Goal: Task Accomplishment & Management: Manage account settings

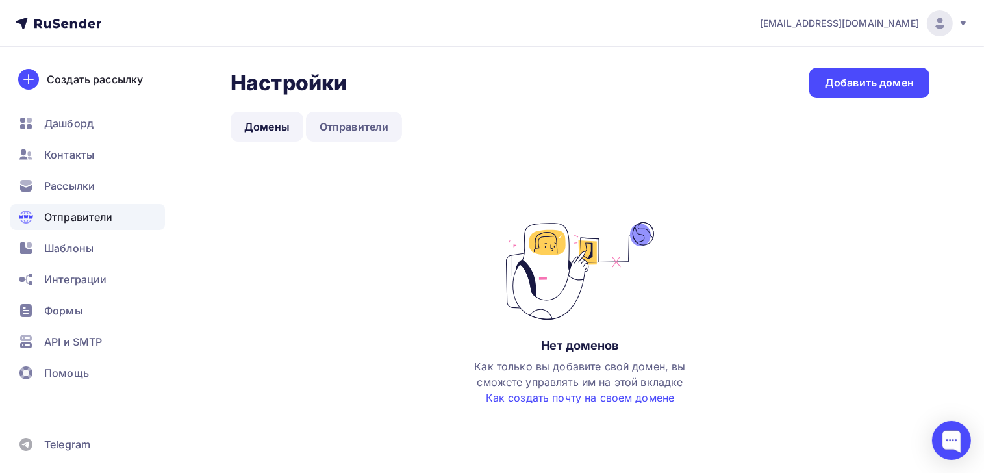
click at [357, 122] on link "Отправители" at bounding box center [354, 127] width 97 height 30
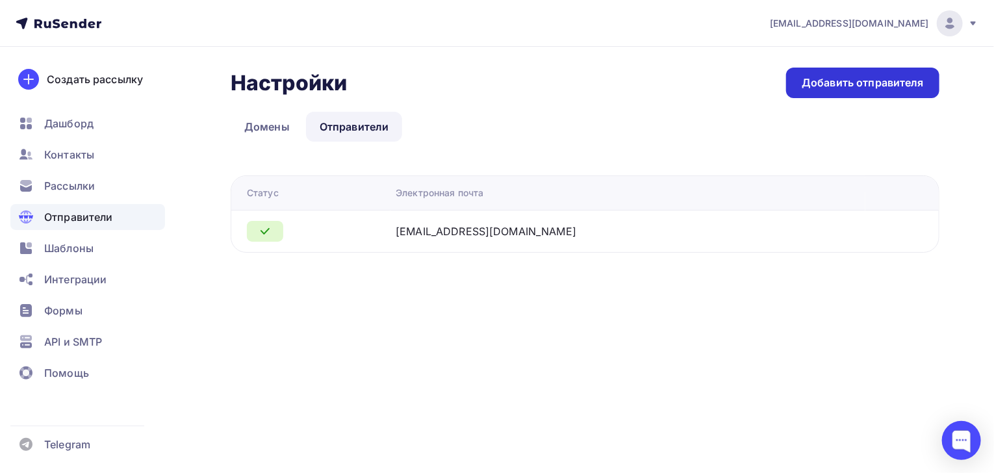
click at [853, 90] on div "Добавить отправителя" at bounding box center [862, 83] width 153 height 31
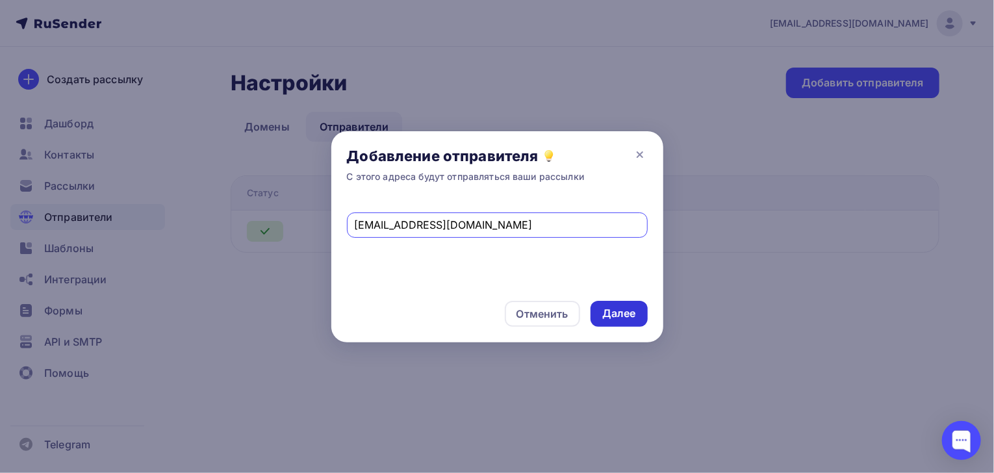
type input "[EMAIL_ADDRESS][DOMAIN_NAME]"
click at [621, 315] on div "Далее" at bounding box center [619, 313] width 34 height 15
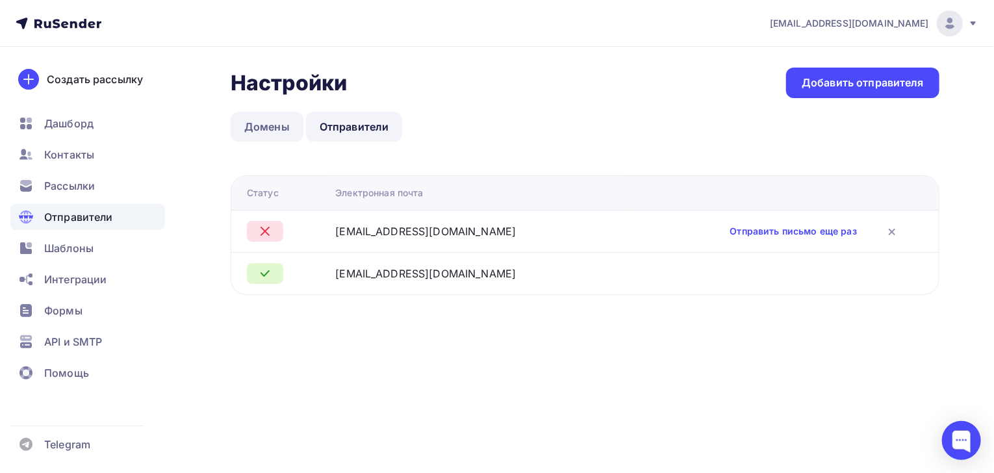
click at [264, 134] on link "Домены" at bounding box center [267, 127] width 73 height 30
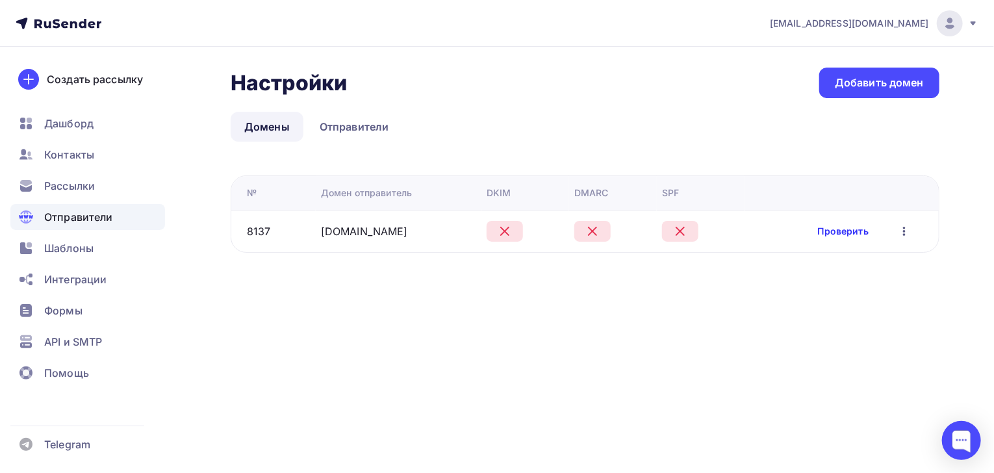
click at [832, 231] on link "Проверить" at bounding box center [843, 231] width 51 height 13
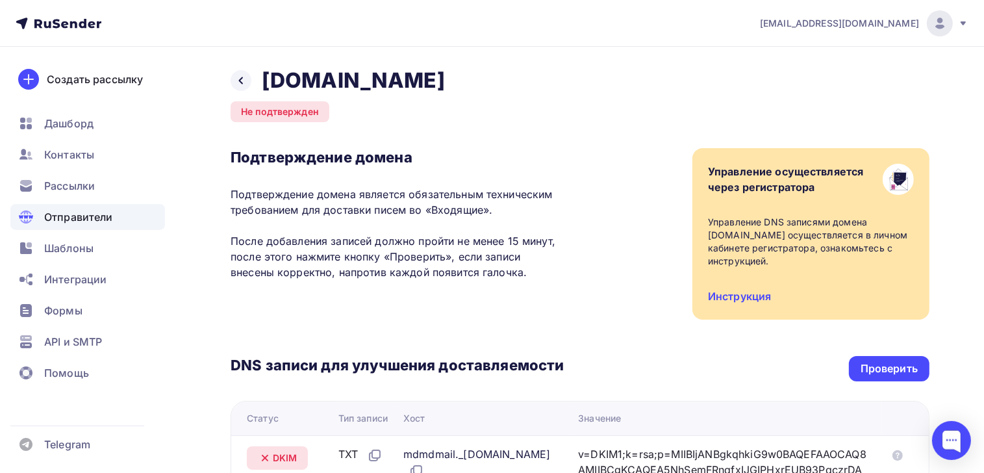
click at [81, 220] on span "Отправители" at bounding box center [78, 217] width 69 height 16
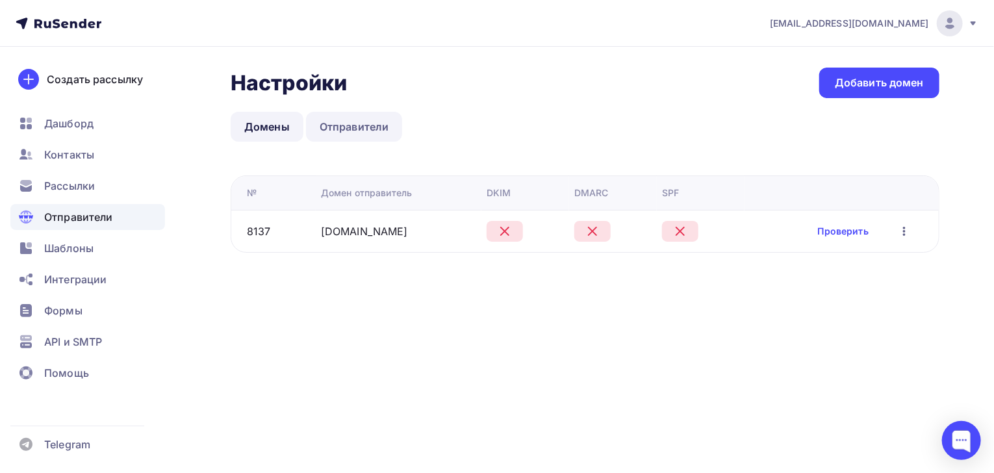
click at [353, 128] on link "Отправители" at bounding box center [354, 127] width 97 height 30
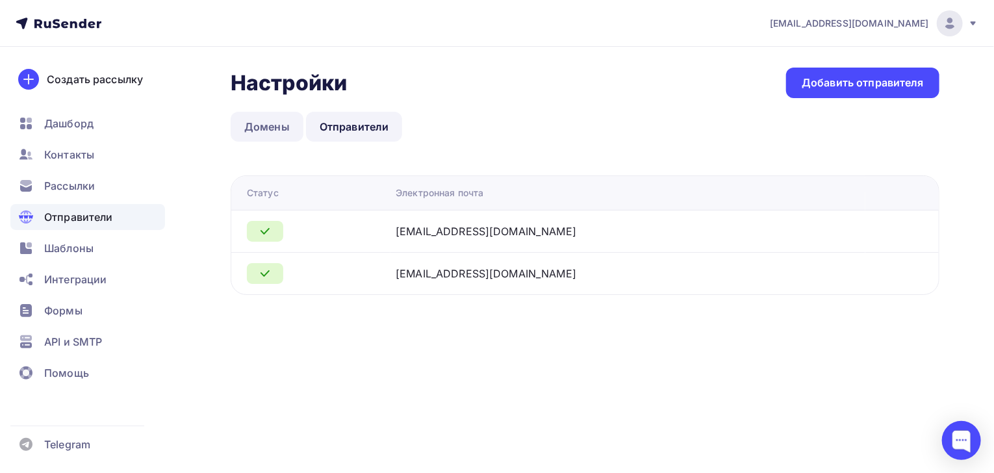
click at [262, 130] on link "Домены" at bounding box center [267, 127] width 73 height 30
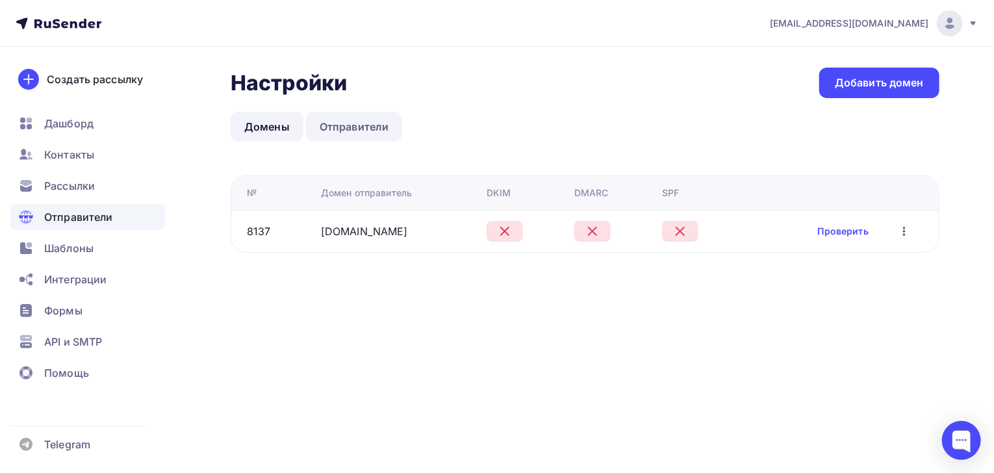
click at [355, 131] on link "Отправители" at bounding box center [354, 127] width 97 height 30
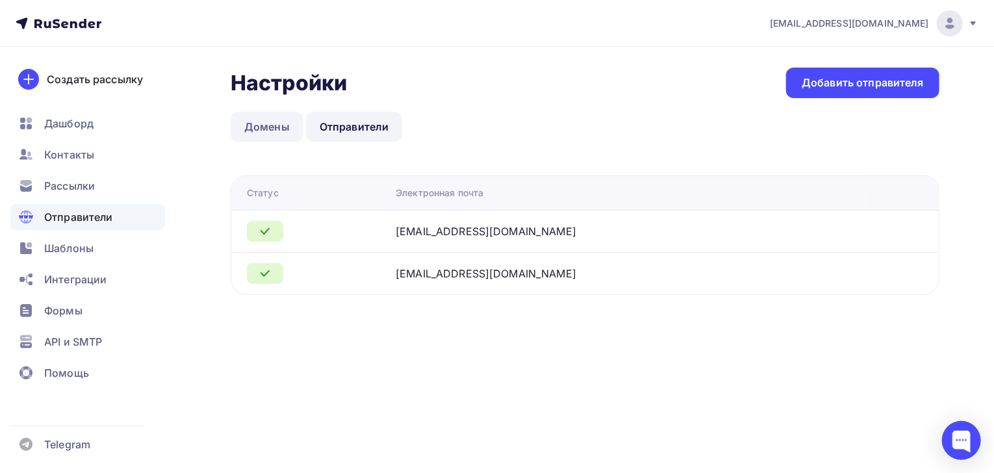
click at [281, 131] on link "Домены" at bounding box center [267, 127] width 73 height 30
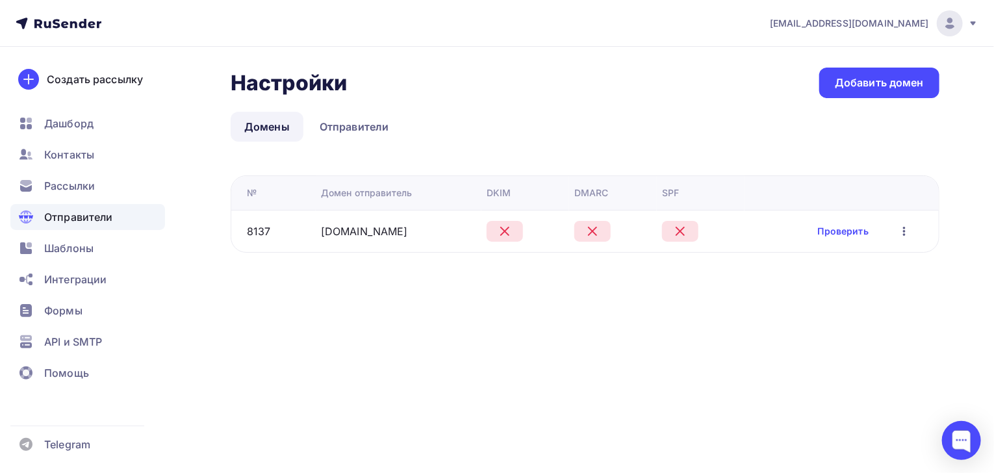
click at [676, 230] on icon at bounding box center [680, 231] width 8 height 8
click at [845, 235] on link "Проверить" at bounding box center [843, 231] width 51 height 13
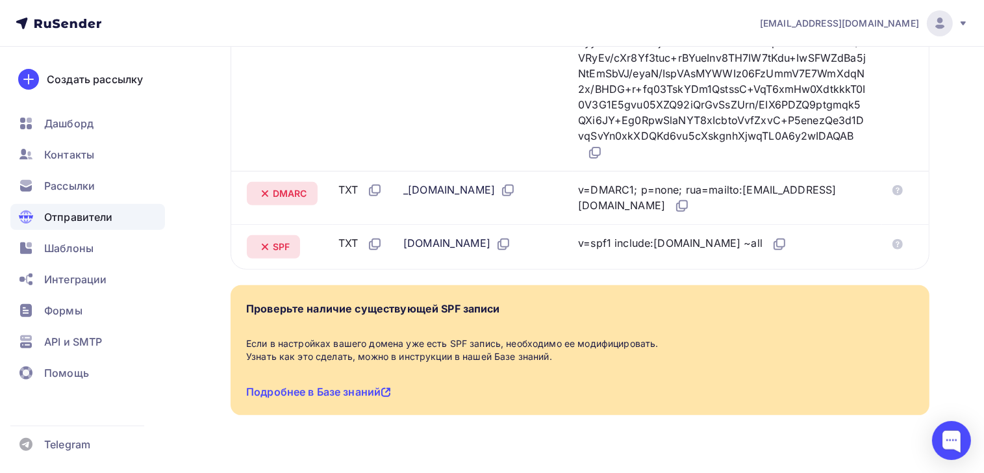
scroll to position [468, 0]
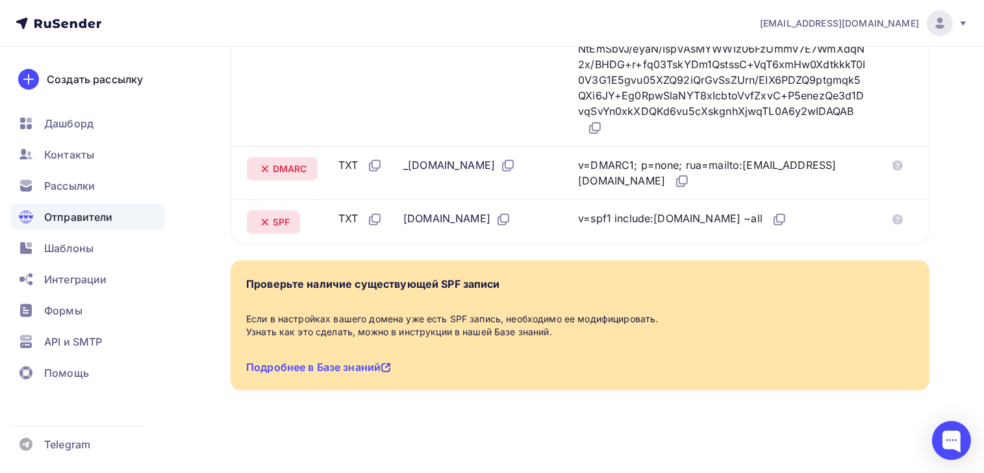
drag, startPoint x: 637, startPoint y: 215, endPoint x: 713, endPoint y: 218, distance: 76.1
click at [713, 218] on div "v=spf1 include:rsndr.ru ~all" at bounding box center [682, 218] width 209 height 17
drag, startPoint x: 713, startPoint y: 218, endPoint x: 706, endPoint y: 218, distance: 7.1
copy div "include:rsndr.ru"
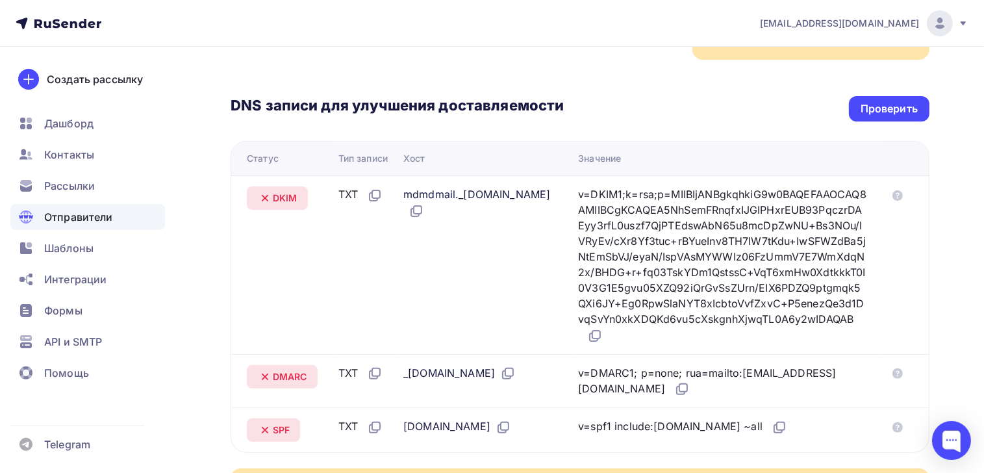
scroll to position [239, 0]
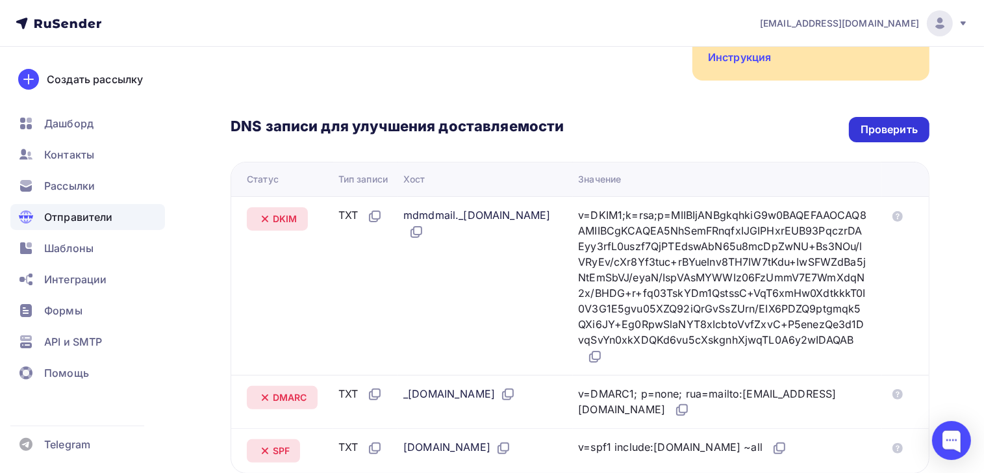
click at [894, 127] on div "Проверить" at bounding box center [889, 129] width 57 height 15
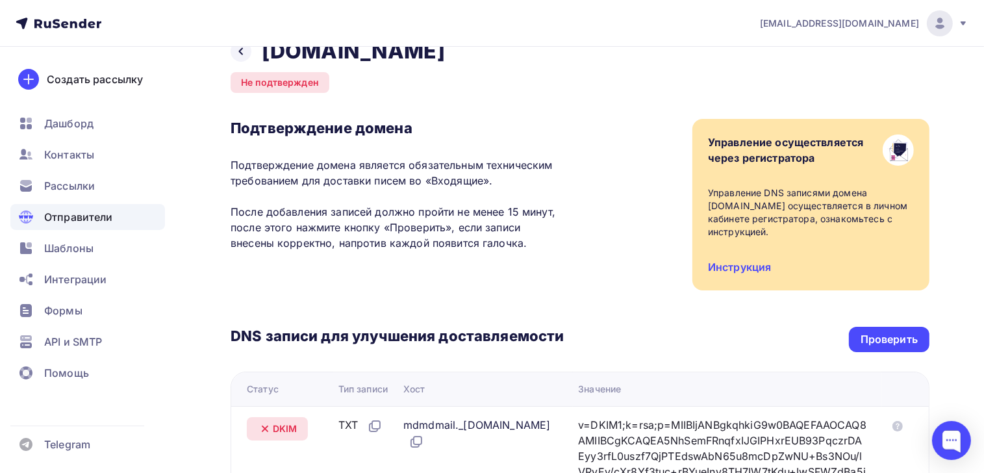
scroll to position [10, 0]
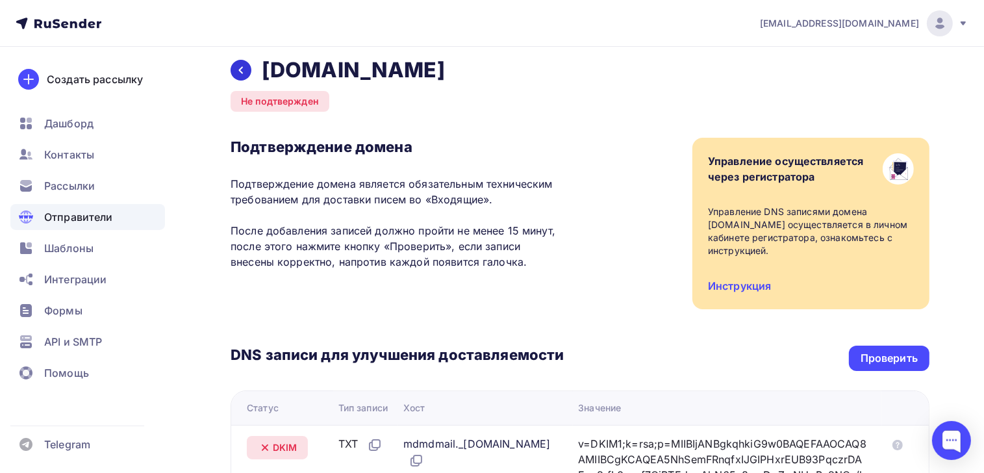
click at [238, 65] on icon at bounding box center [241, 70] width 10 height 10
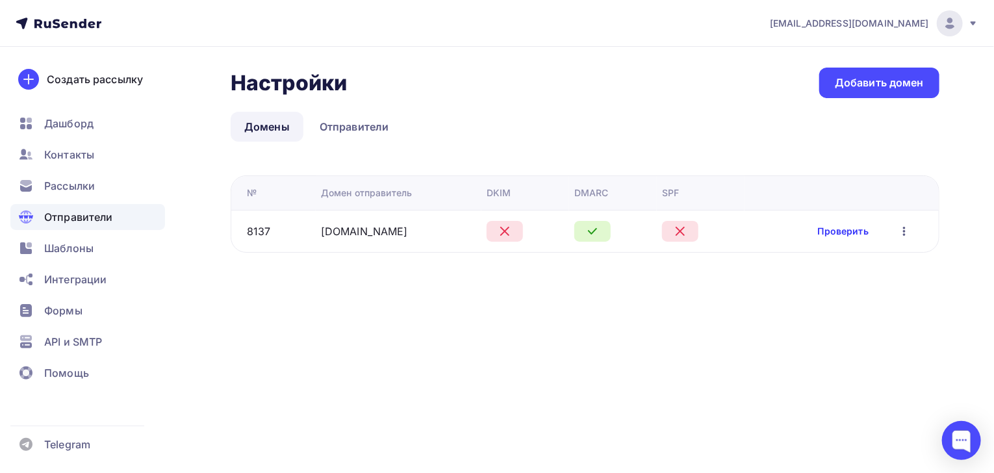
click at [829, 231] on link "Проверить" at bounding box center [843, 231] width 51 height 13
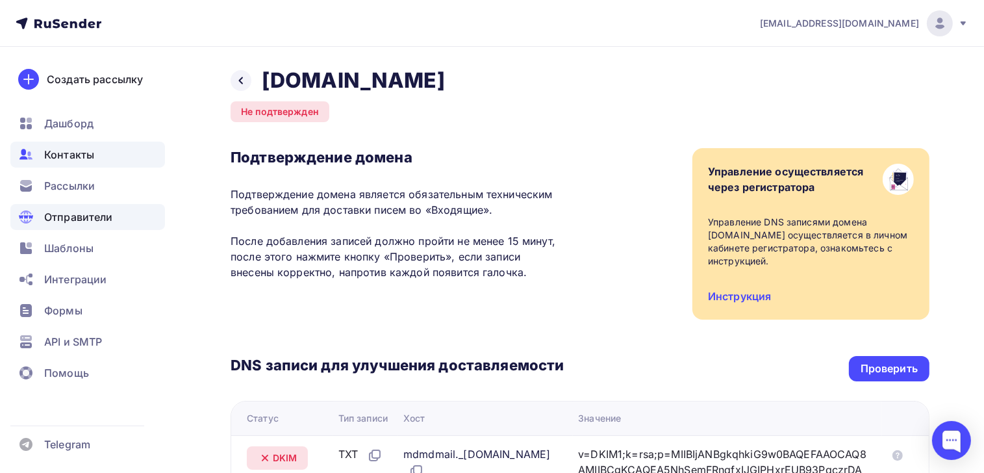
click at [67, 155] on span "Контакты" at bounding box center [69, 155] width 50 height 16
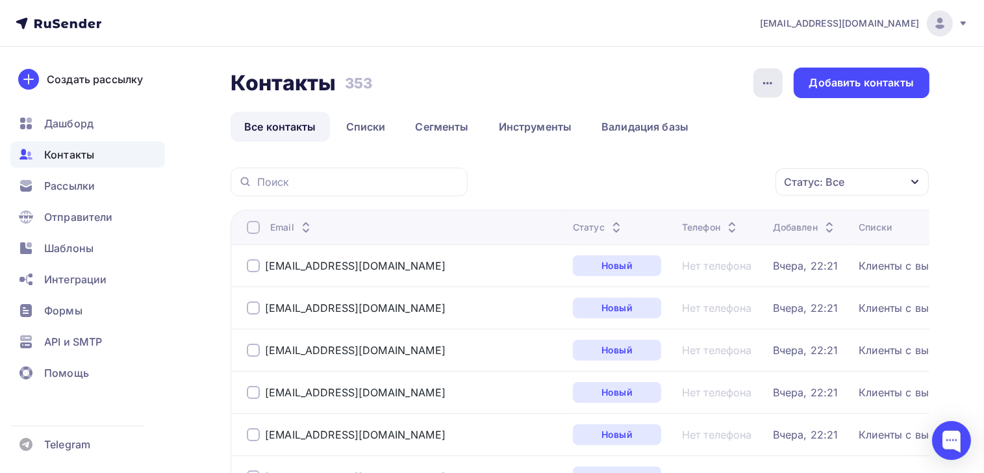
click at [764, 88] on icon "button" at bounding box center [768, 83] width 16 height 16
click at [253, 228] on div at bounding box center [253, 227] width 13 height 13
click at [741, 186] on icon "button" at bounding box center [749, 182] width 16 height 16
click at [294, 129] on link "Все контакты" at bounding box center [280, 127] width 99 height 30
click at [818, 181] on div "Статус: Все" at bounding box center [814, 182] width 60 height 16
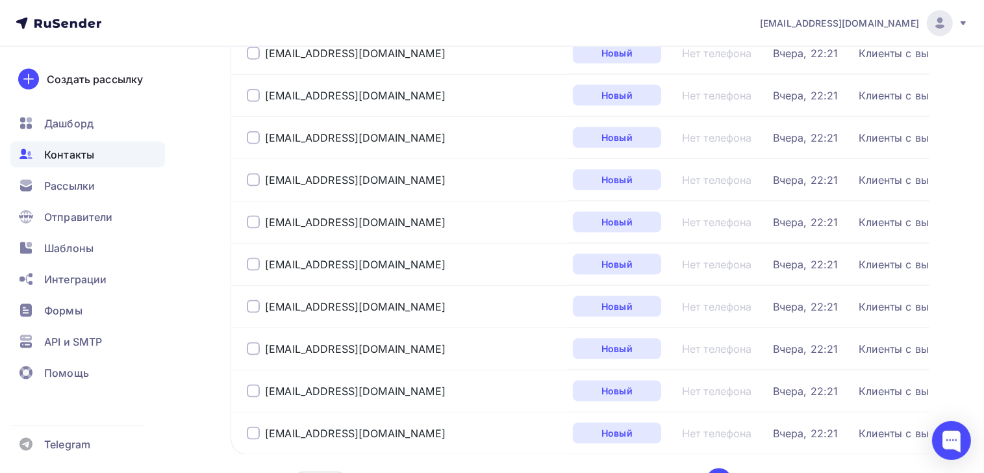
scroll to position [2009, 0]
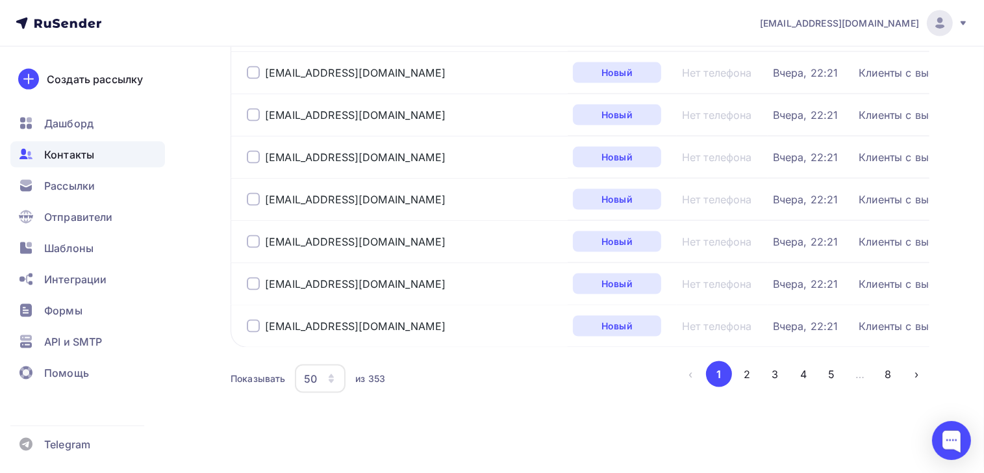
click at [332, 374] on icon "button" at bounding box center [331, 376] width 5 height 4
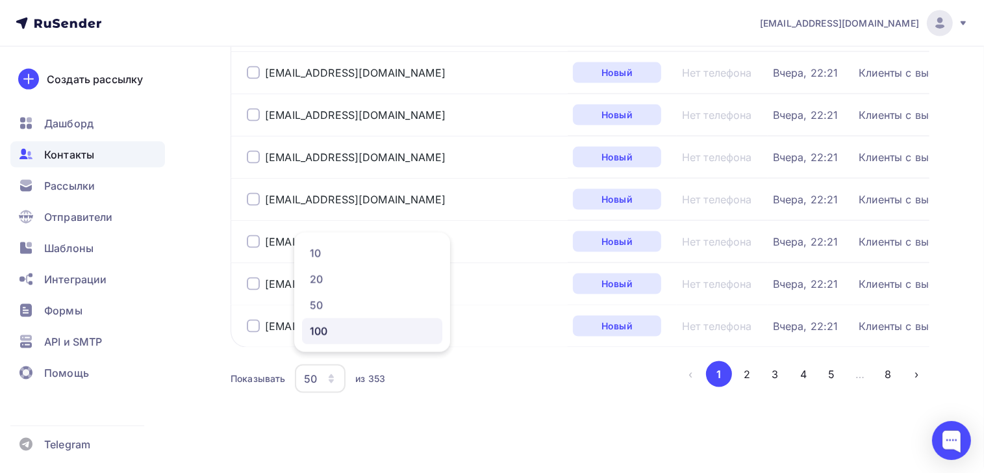
click at [320, 337] on div "100" at bounding box center [372, 332] width 125 height 16
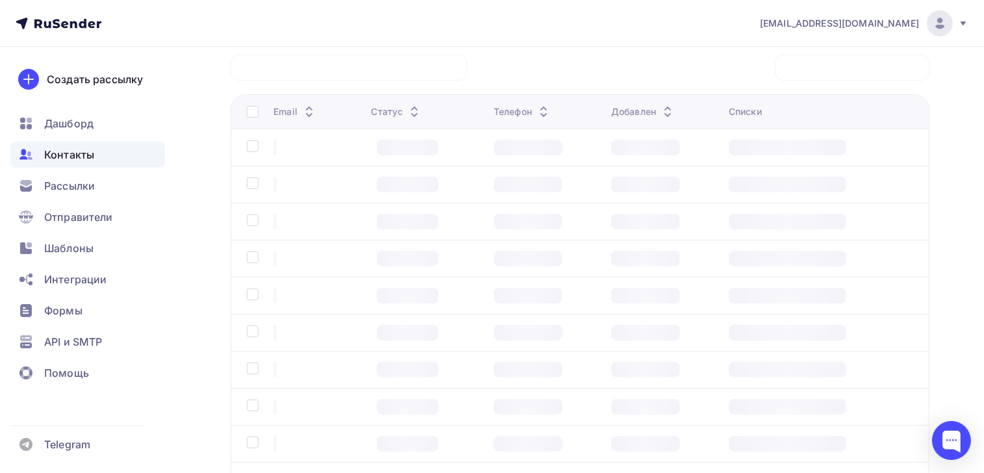
scroll to position [103, 0]
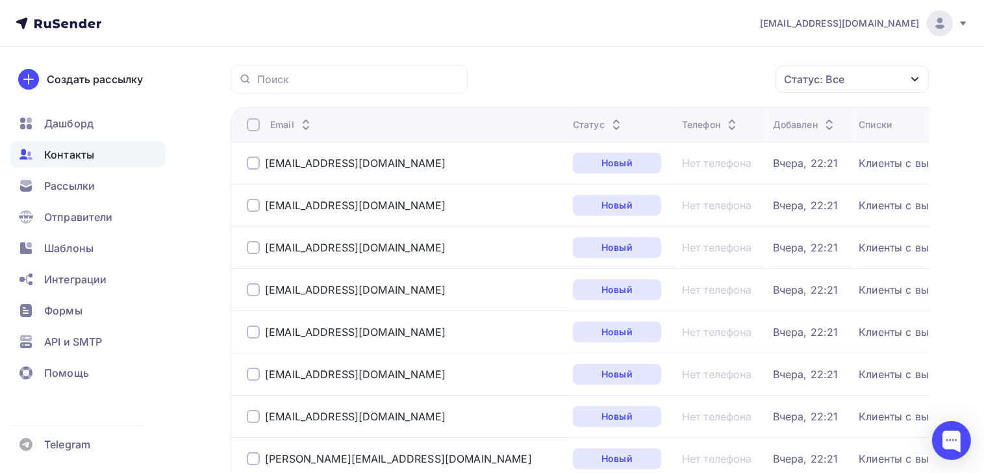
click at [255, 127] on div at bounding box center [253, 124] width 13 height 13
click at [254, 125] on div at bounding box center [253, 124] width 13 height 13
click at [746, 82] on icon "button" at bounding box center [749, 79] width 16 height 16
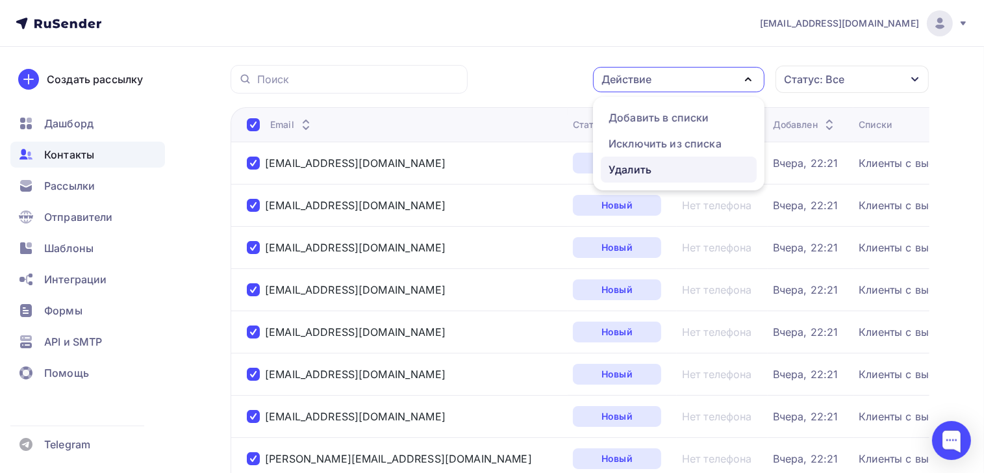
click at [646, 171] on div "Удалить" at bounding box center [630, 170] width 43 height 16
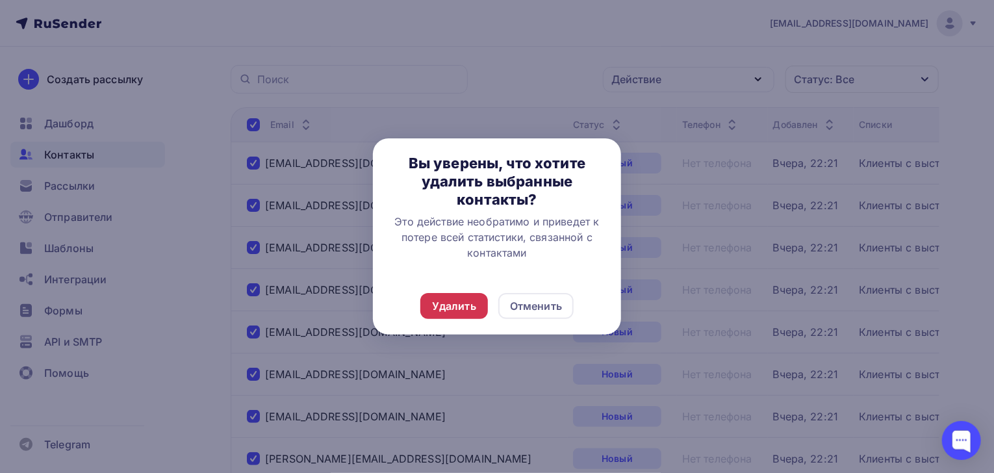
click at [476, 303] on div "Удалить" at bounding box center [454, 306] width 68 height 26
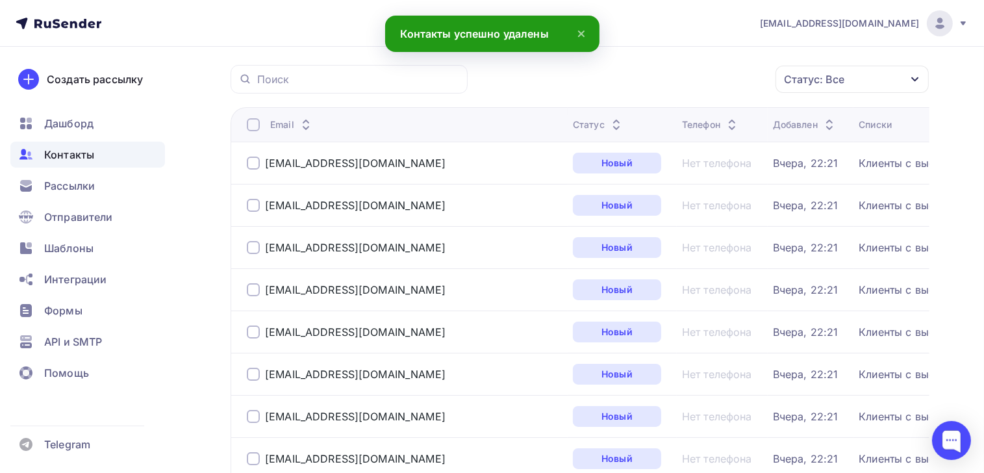
click at [257, 124] on div at bounding box center [253, 124] width 13 height 13
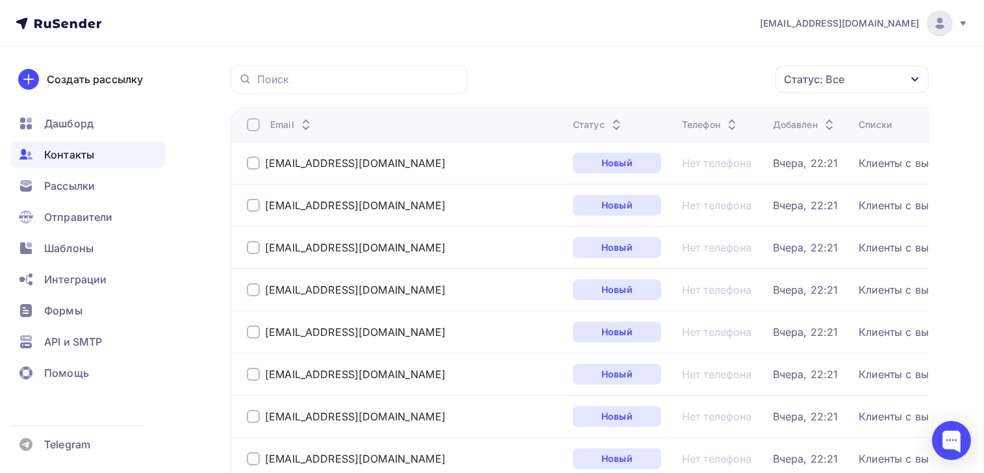
click at [253, 124] on div at bounding box center [253, 124] width 13 height 13
click at [639, 83] on div "Действие" at bounding box center [627, 79] width 50 height 16
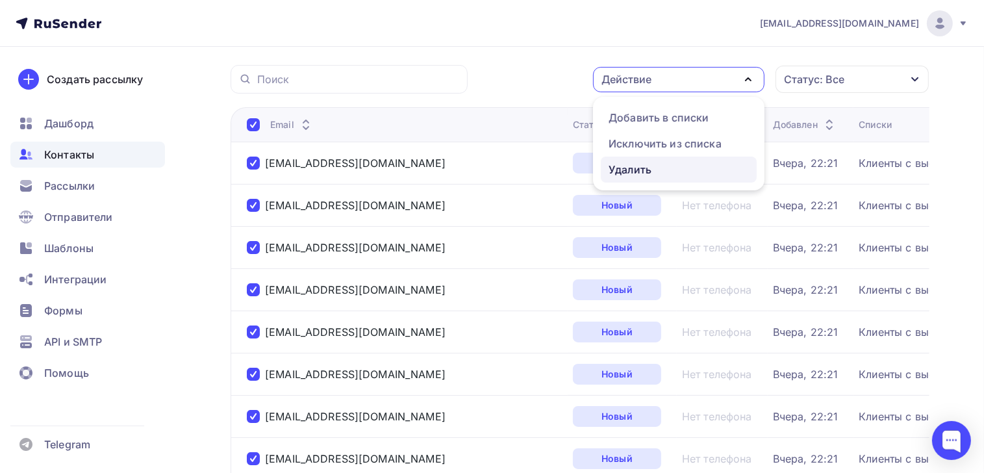
click at [638, 170] on div "Удалить" at bounding box center [630, 170] width 43 height 16
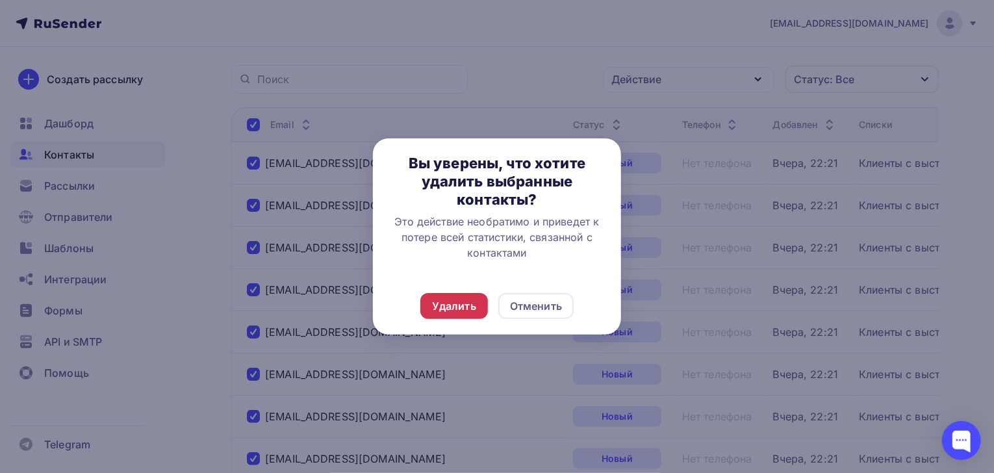
click at [453, 311] on div "Удалить" at bounding box center [454, 306] width 44 height 16
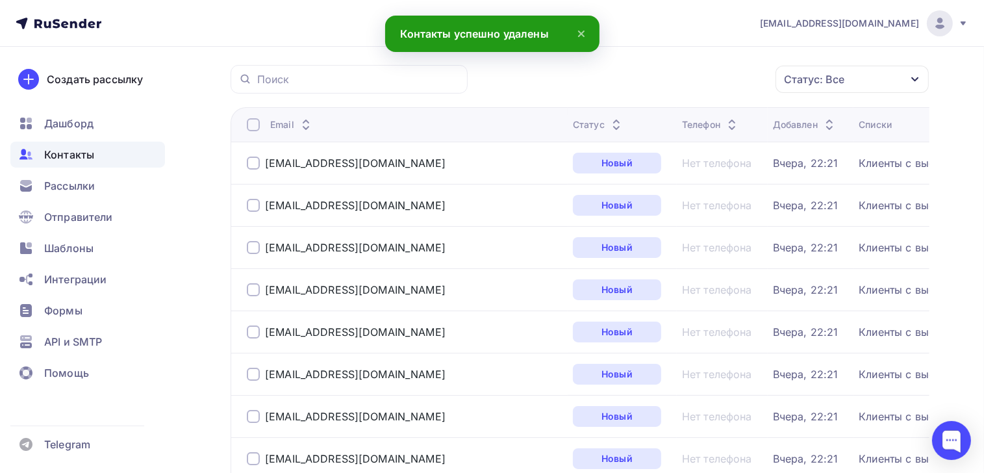
click at [579, 33] on icon at bounding box center [582, 34] width 16 height 16
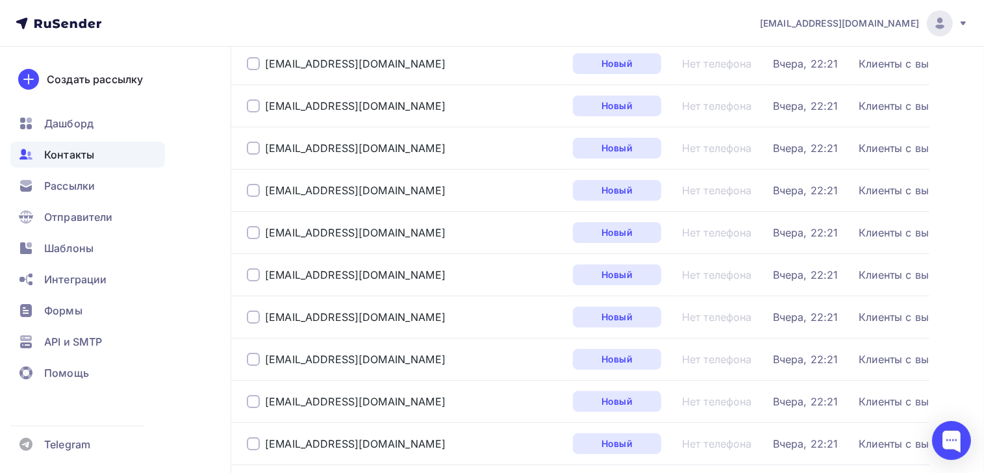
scroll to position [147, 0]
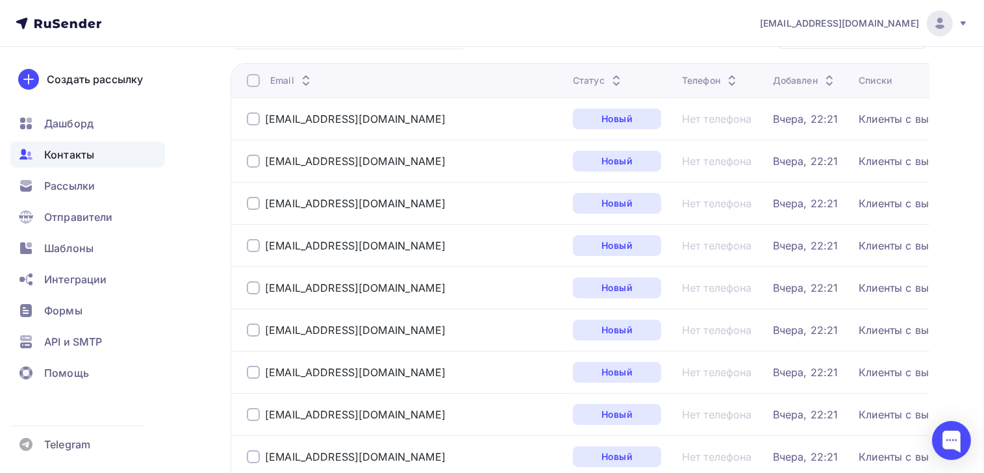
click at [251, 80] on div at bounding box center [253, 80] width 13 height 13
click at [252, 80] on div at bounding box center [253, 80] width 13 height 13
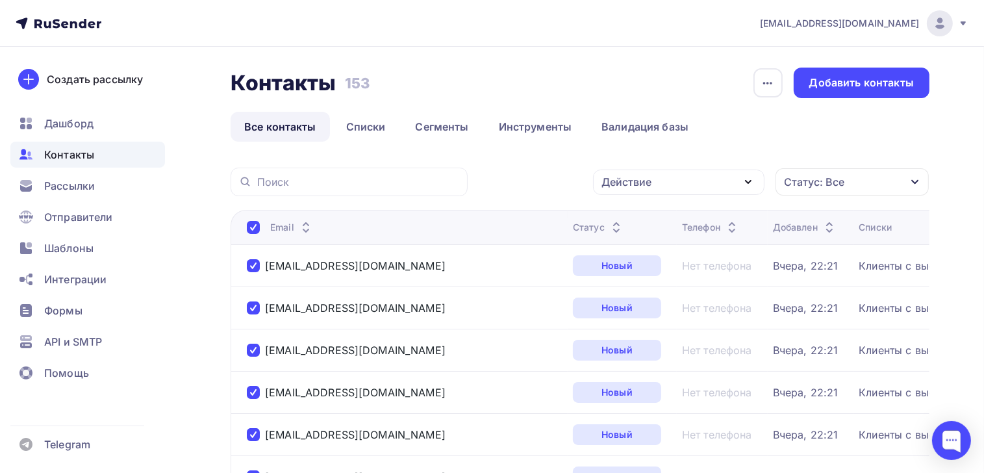
click at [649, 179] on div "Действие" at bounding box center [627, 182] width 50 height 16
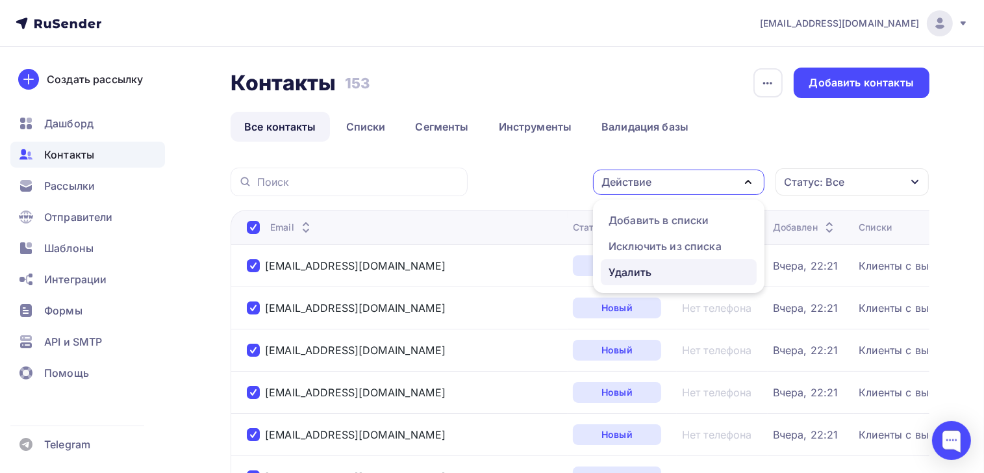
click at [634, 270] on div "Удалить" at bounding box center [630, 272] width 43 height 16
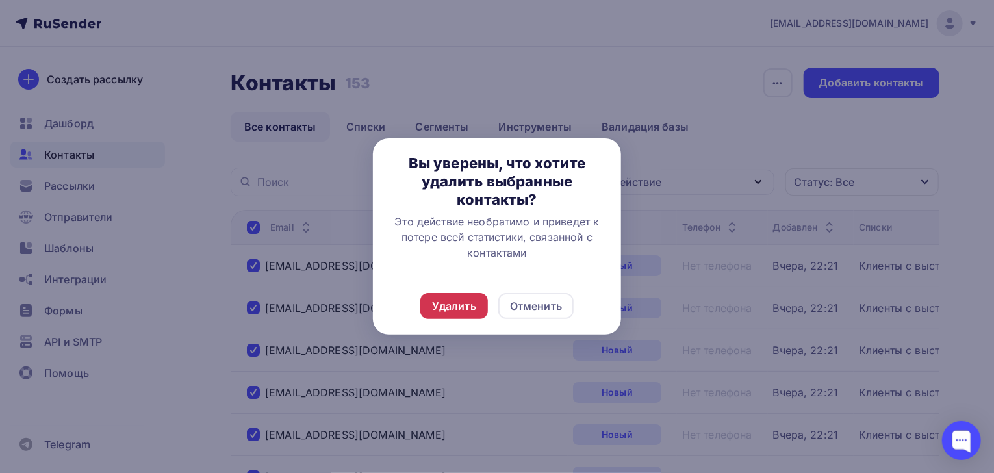
click at [455, 303] on div "Удалить" at bounding box center [454, 306] width 44 height 16
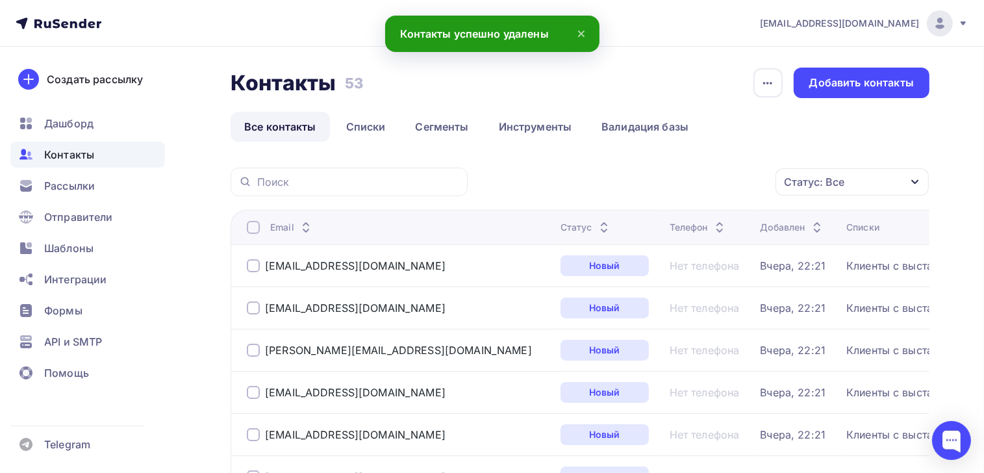
click at [585, 30] on icon at bounding box center [582, 34] width 16 height 16
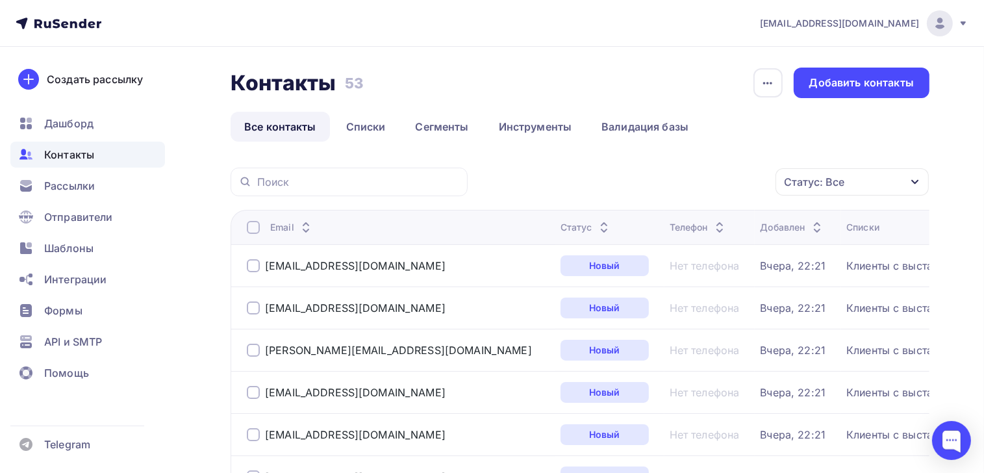
click at [253, 227] on div at bounding box center [253, 227] width 13 height 13
click at [255, 225] on div at bounding box center [253, 227] width 13 height 13
click at [650, 183] on div "Действие" at bounding box center [627, 182] width 50 height 16
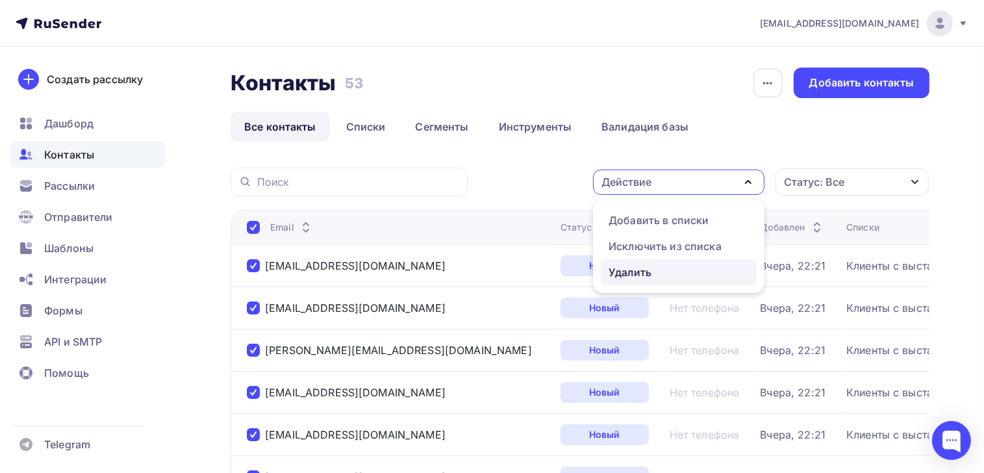
click at [629, 270] on div "Удалить" at bounding box center [630, 272] width 43 height 16
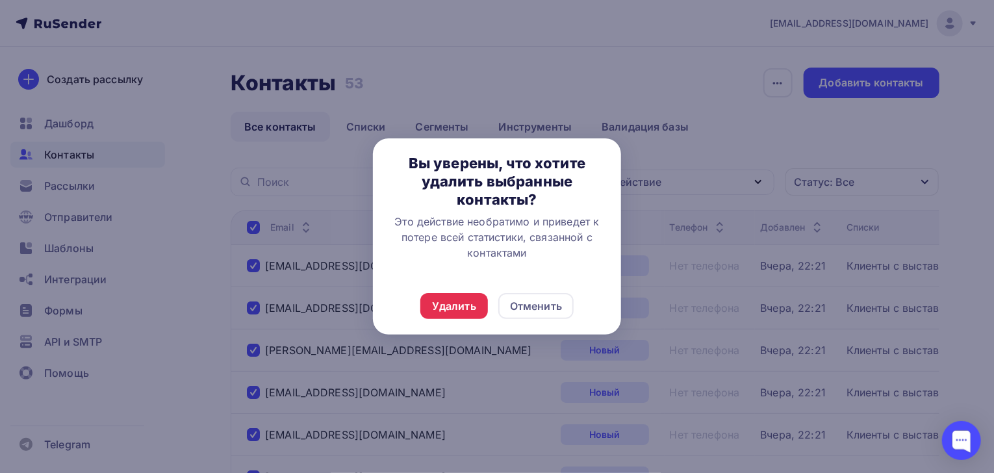
click at [466, 291] on div "Удалить Отменить" at bounding box center [497, 305] width 248 height 57
click at [466, 306] on div "Удалить" at bounding box center [454, 306] width 44 height 16
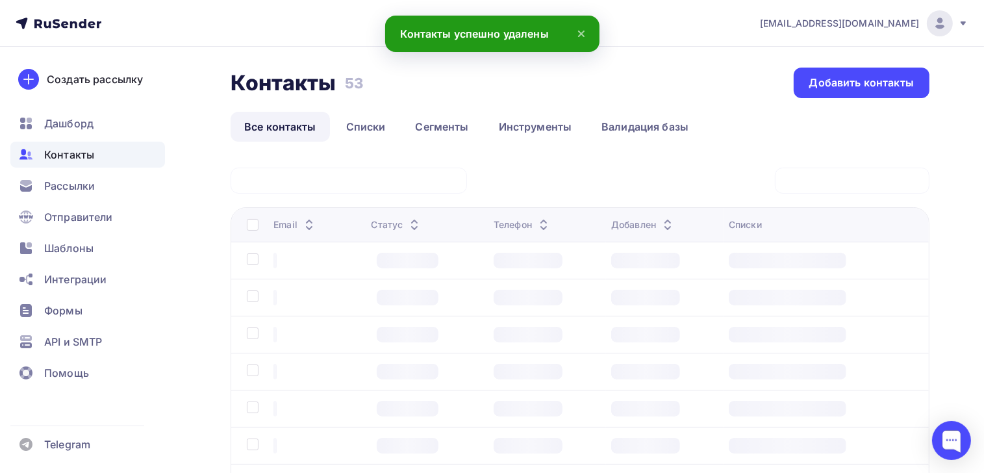
click at [444, 306] on div "Статус: Все Статус Новый Активный Не существует Переполнен Недоступен Отписан О…" at bounding box center [580, 406] width 699 height 477
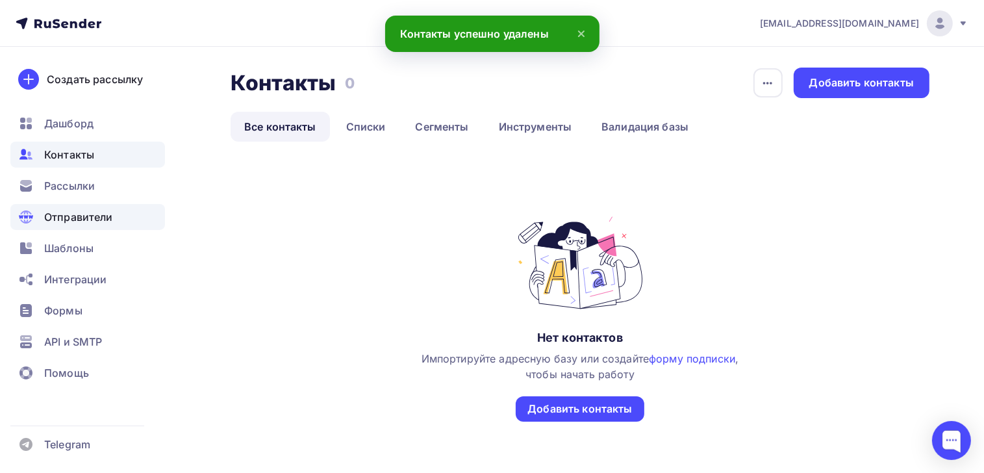
click at [91, 220] on span "Отправители" at bounding box center [78, 217] width 69 height 16
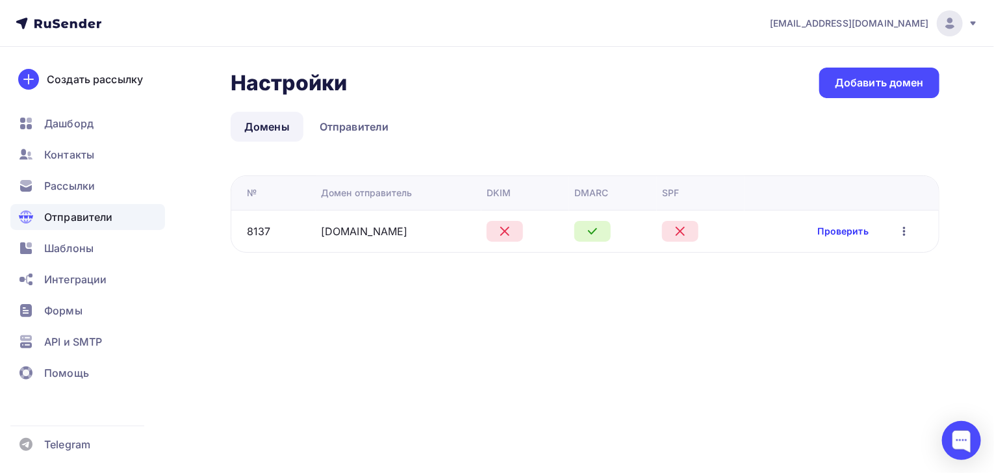
click at [829, 232] on link "Проверить" at bounding box center [843, 231] width 51 height 13
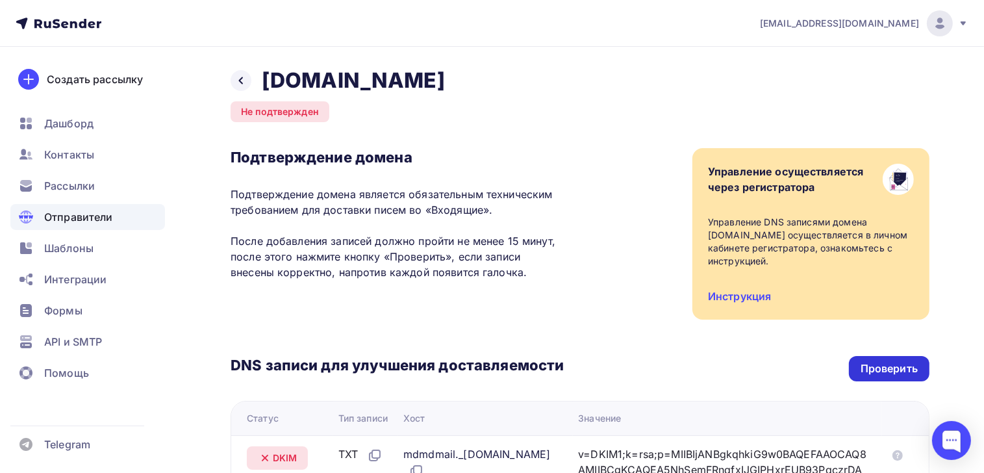
click at [886, 370] on div "Проверить" at bounding box center [889, 368] width 57 height 15
click at [874, 371] on div "Проверить" at bounding box center [889, 368] width 57 height 15
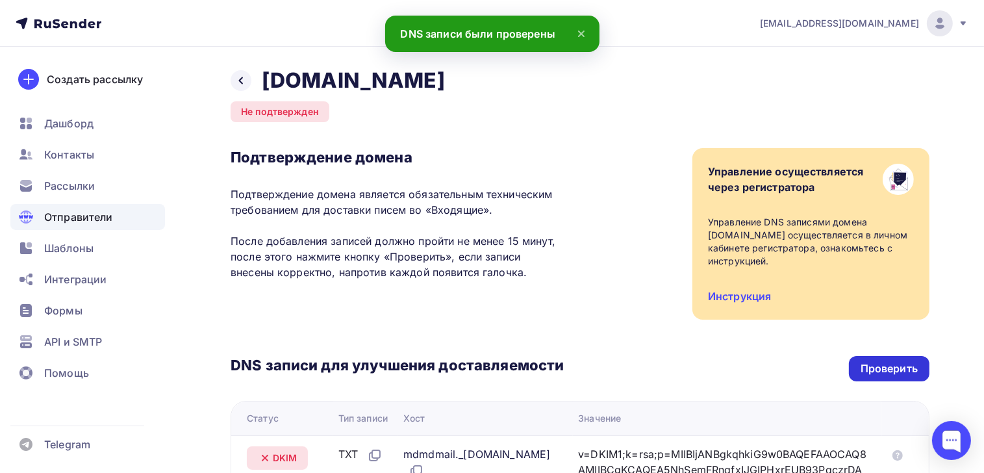
click at [878, 369] on div "Проверить" at bounding box center [889, 368] width 57 height 15
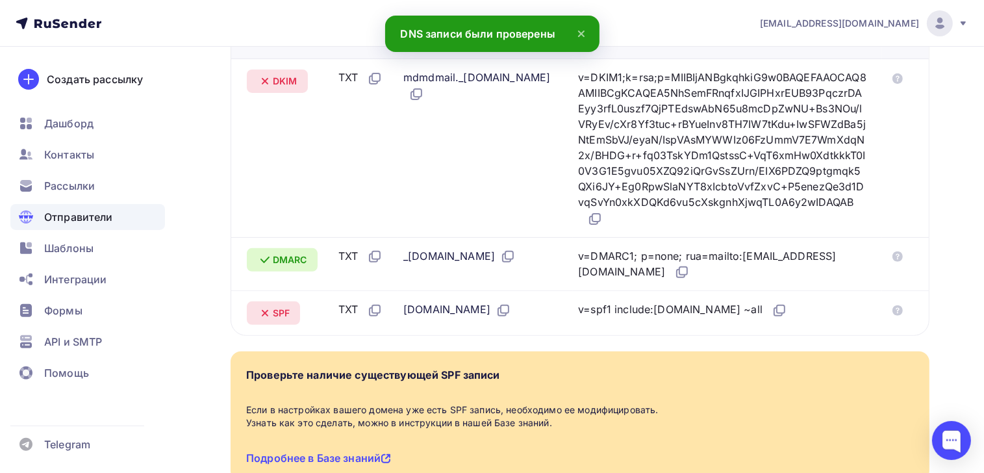
scroll to position [380, 0]
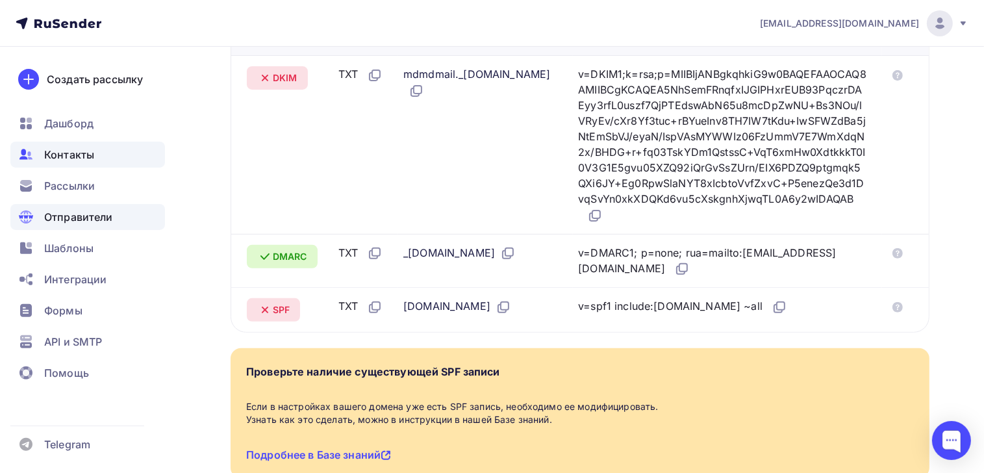
click at [64, 159] on span "Контакты" at bounding box center [69, 155] width 50 height 16
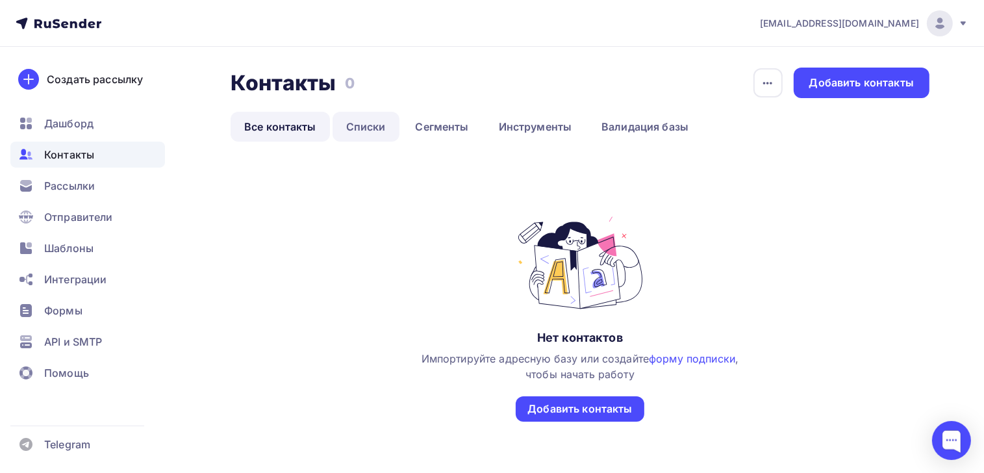
click at [372, 127] on link "Списки" at bounding box center [366, 127] width 67 height 30
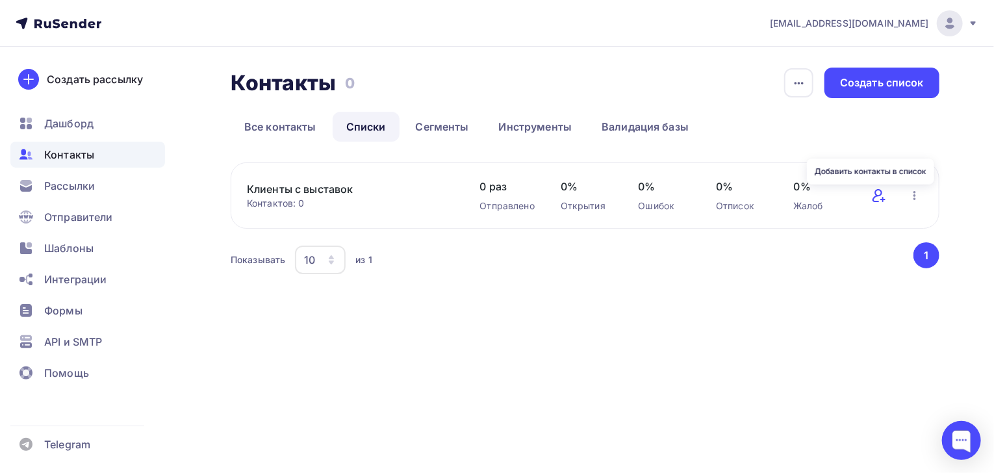
click at [876, 199] on icon at bounding box center [879, 196] width 16 height 16
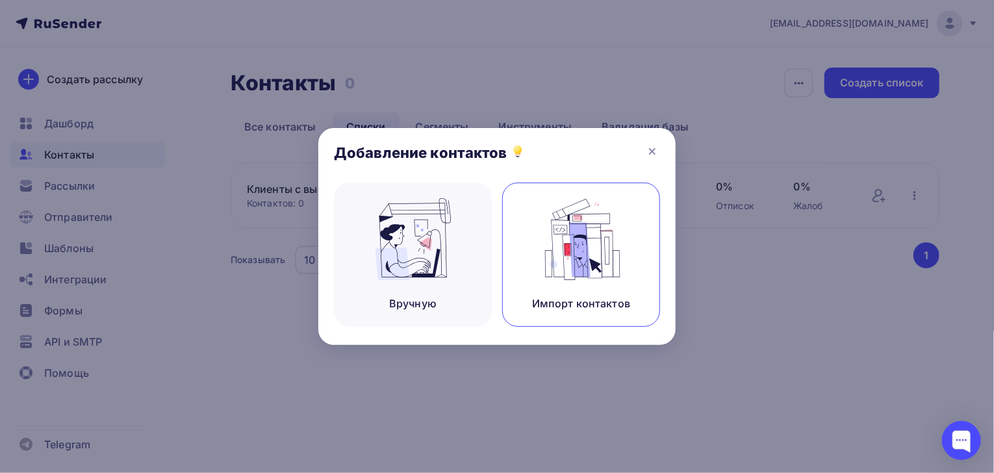
click at [598, 254] on img at bounding box center [581, 239] width 87 height 82
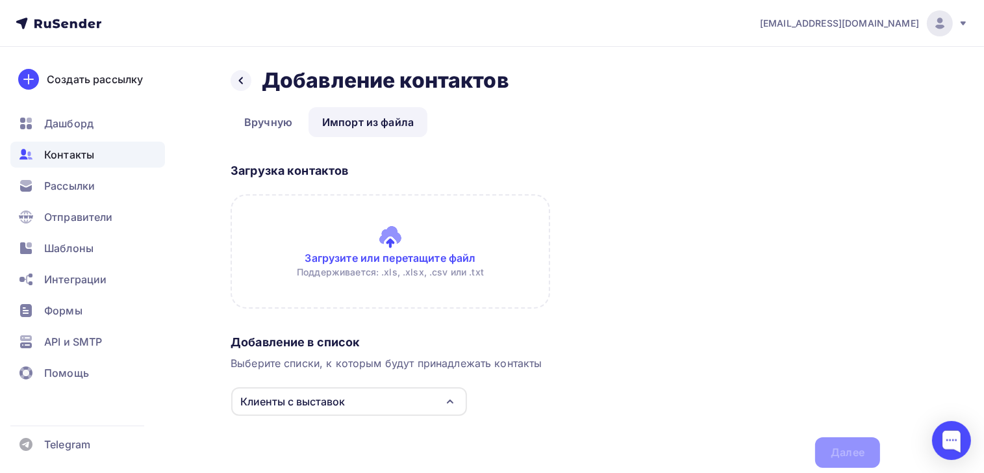
click at [409, 263] on input "file" at bounding box center [391, 251] width 320 height 114
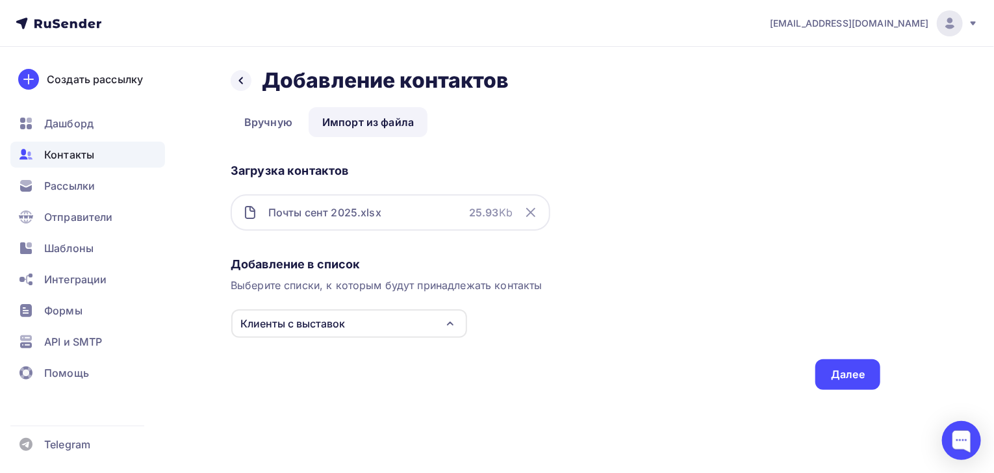
click at [451, 321] on icon "button" at bounding box center [450, 324] width 16 height 16
click at [852, 370] on div "Далее" at bounding box center [848, 374] width 34 height 15
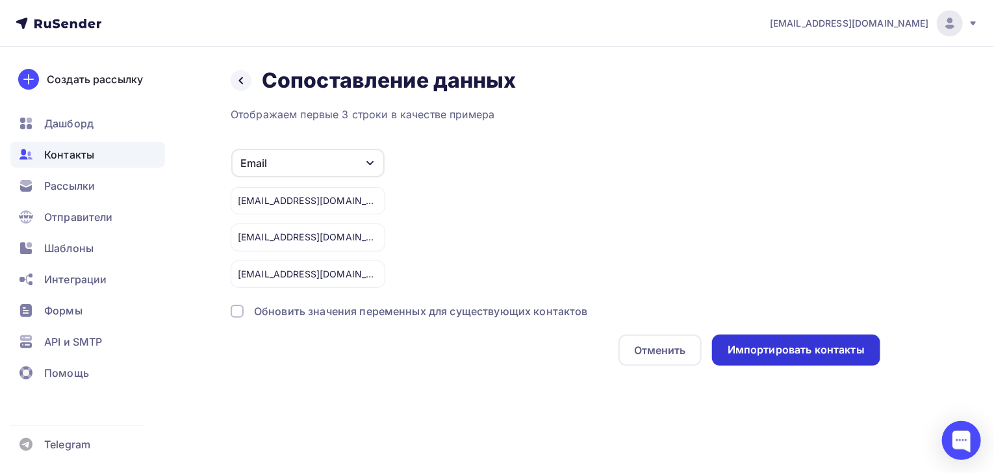
click at [774, 348] on div "Импортировать контакты" at bounding box center [796, 349] width 137 height 15
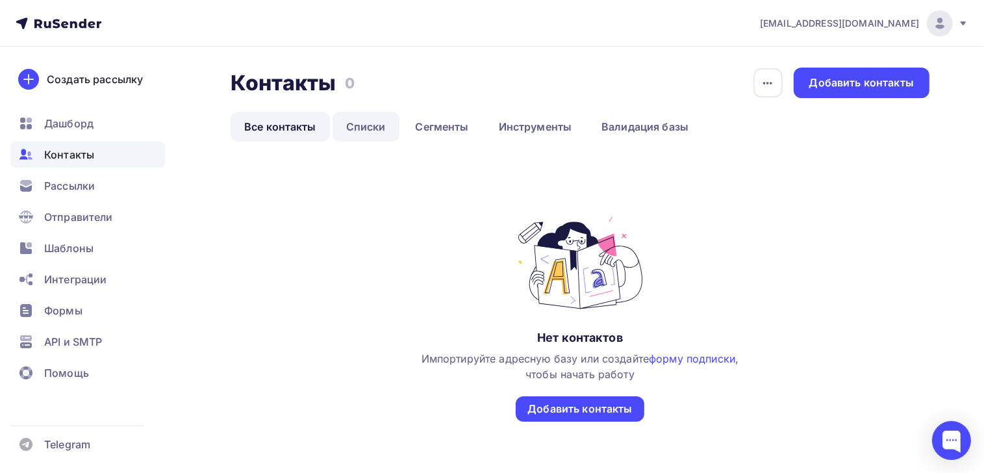
click at [359, 121] on link "Списки" at bounding box center [366, 127] width 67 height 30
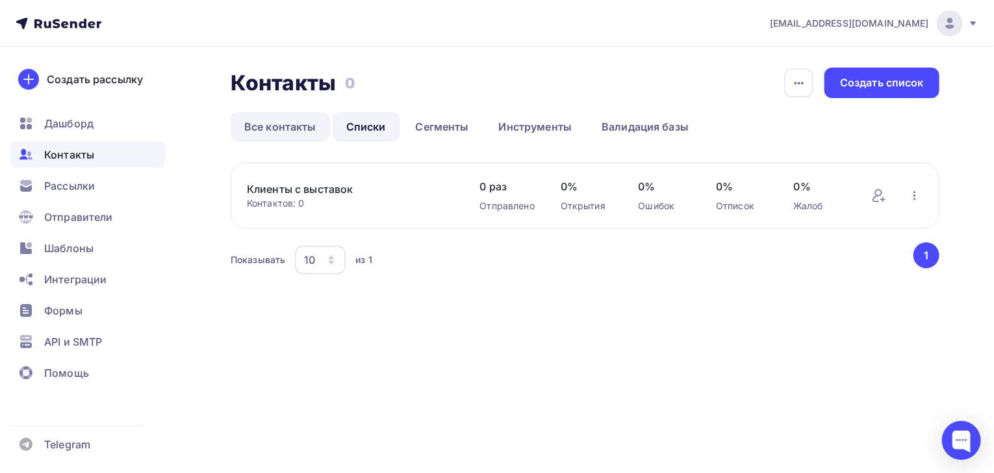
click at [300, 128] on link "Все контакты" at bounding box center [280, 127] width 99 height 30
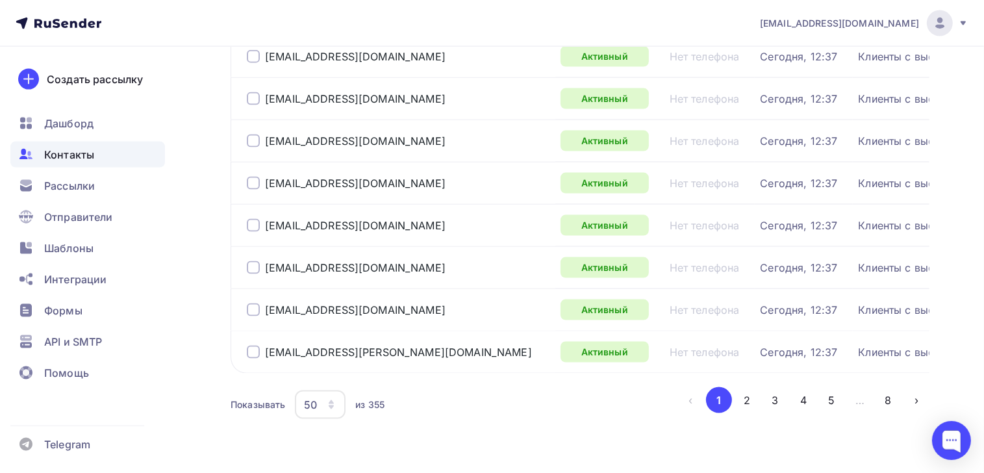
scroll to position [2009, 0]
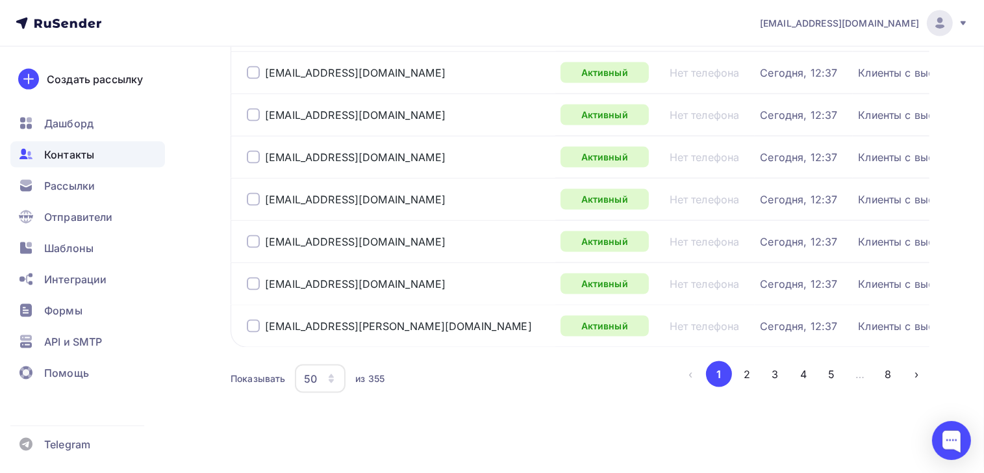
click at [336, 374] on icon "button" at bounding box center [331, 379] width 10 height 10
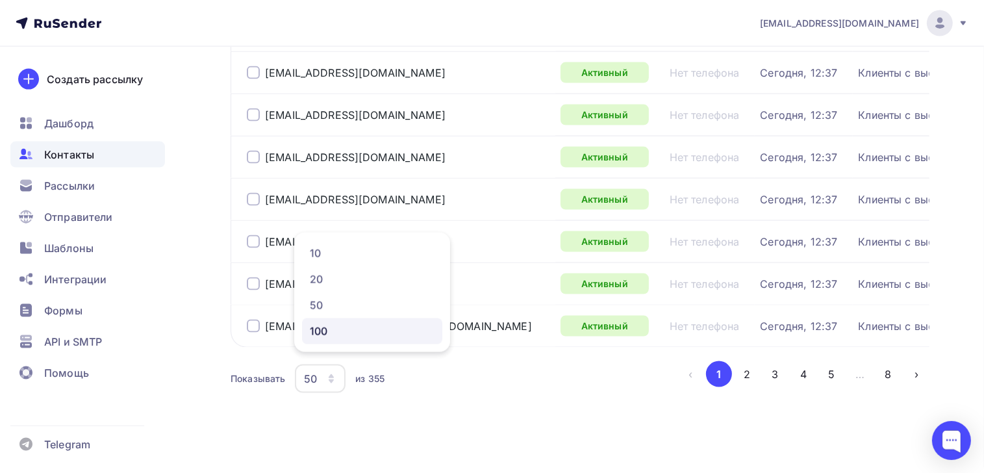
click at [325, 337] on div "100" at bounding box center [372, 332] width 125 height 16
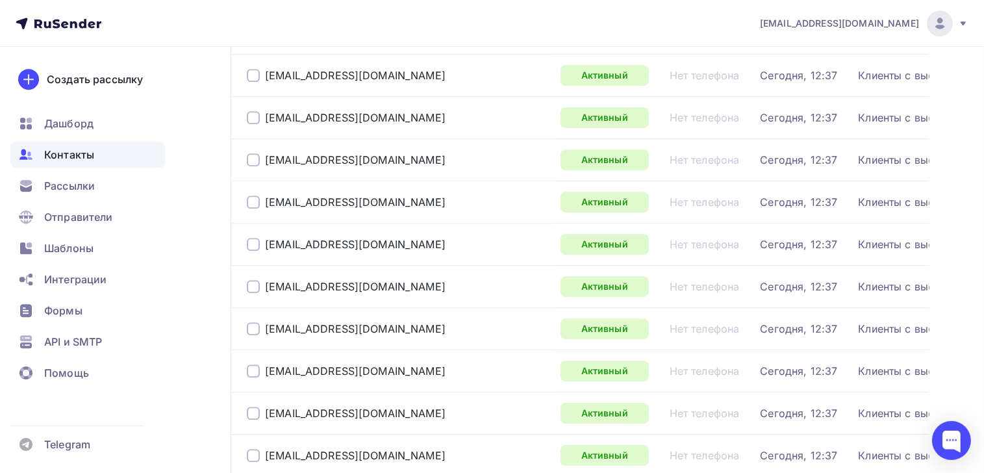
scroll to position [4114, 0]
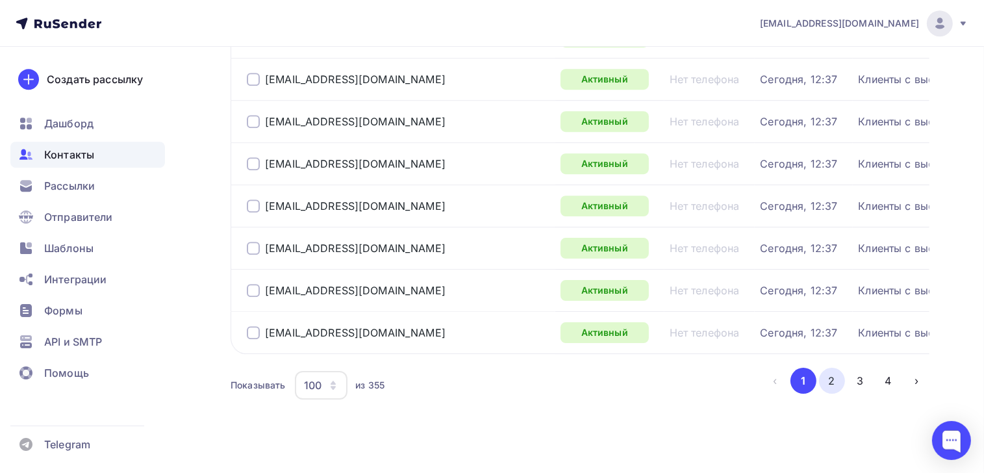
click at [835, 370] on button "2" at bounding box center [832, 381] width 26 height 26
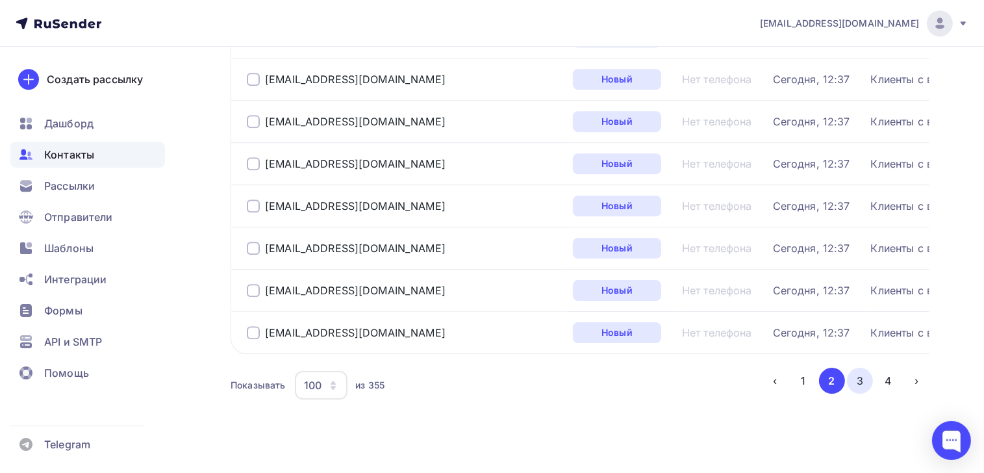
click at [865, 370] on button "3" at bounding box center [860, 381] width 26 height 26
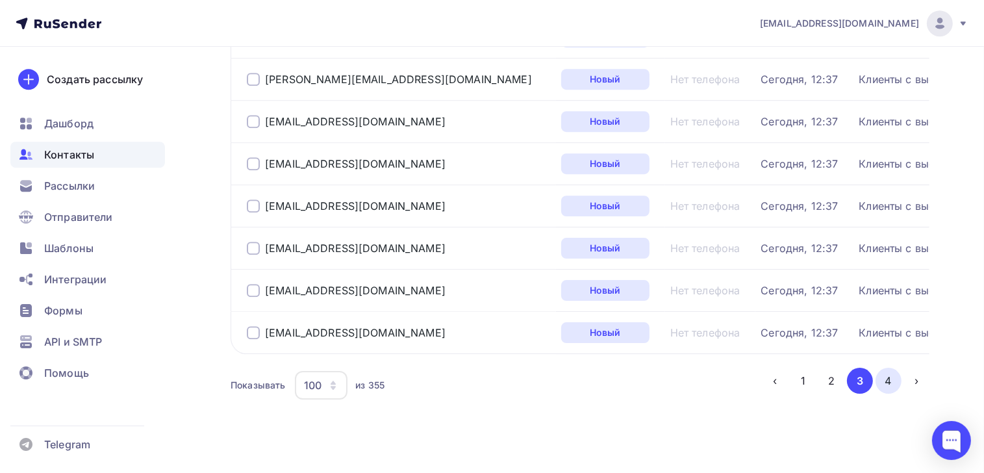
click at [889, 368] on button "4" at bounding box center [889, 381] width 26 height 26
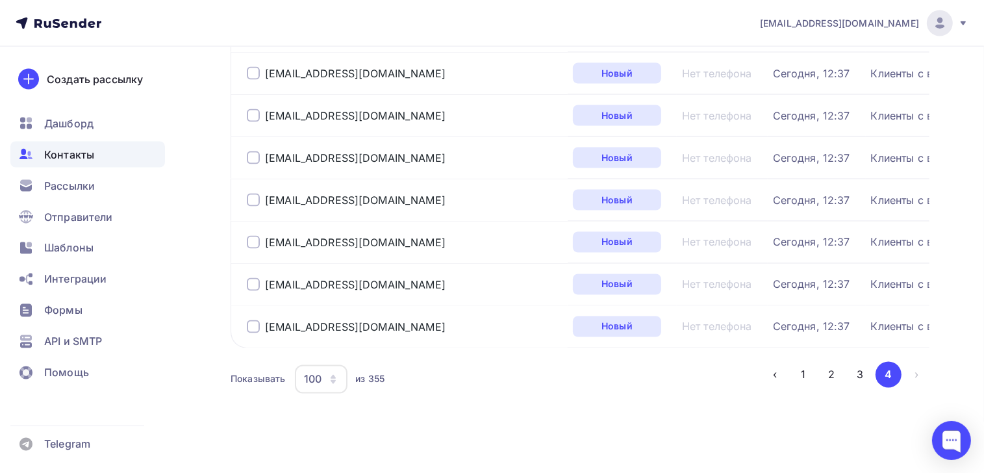
scroll to position [0, 0]
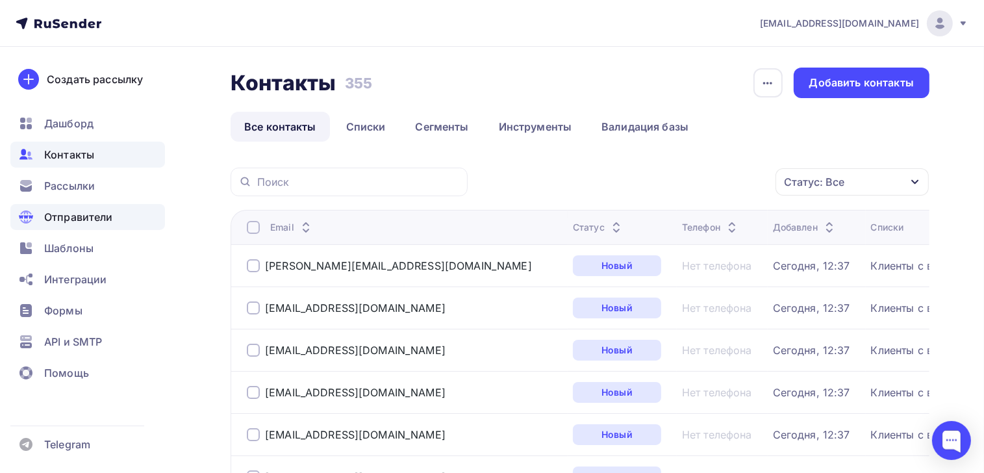
click at [75, 218] on span "Отправители" at bounding box center [78, 217] width 69 height 16
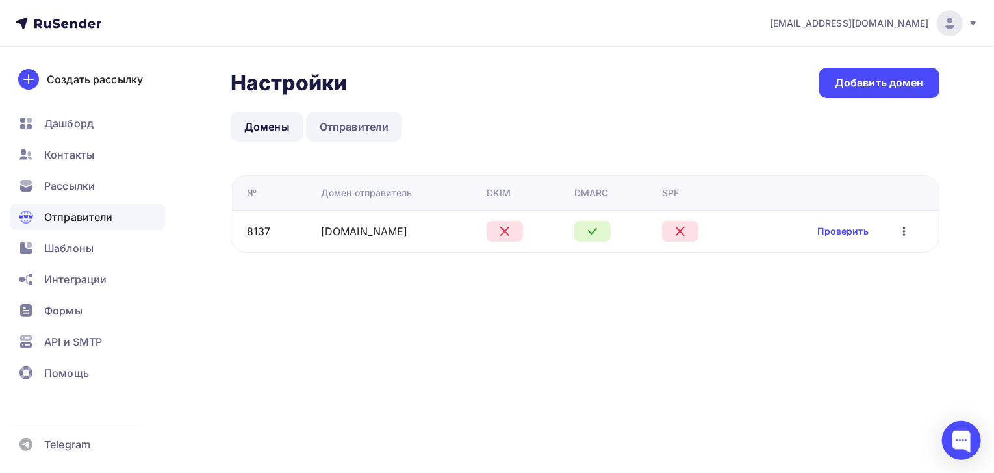
click at [364, 132] on link "Отправители" at bounding box center [354, 127] width 97 height 30
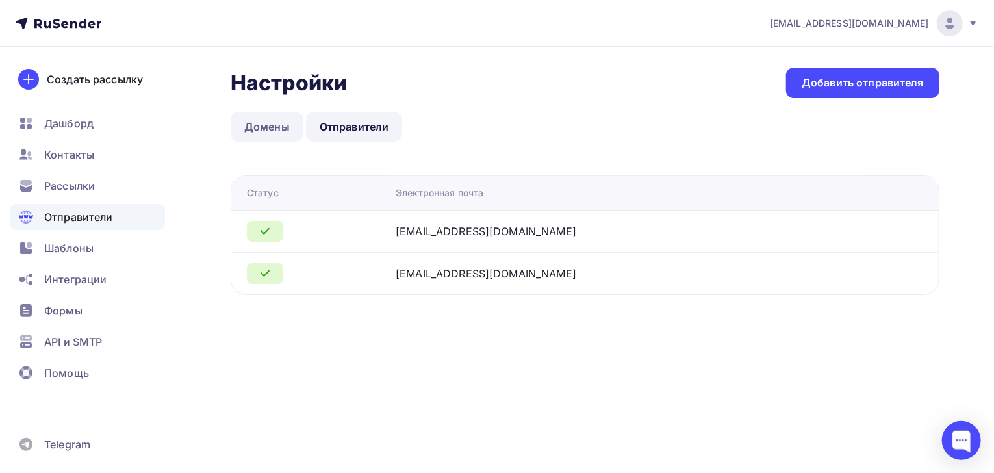
click at [259, 130] on link "Домены" at bounding box center [267, 127] width 73 height 30
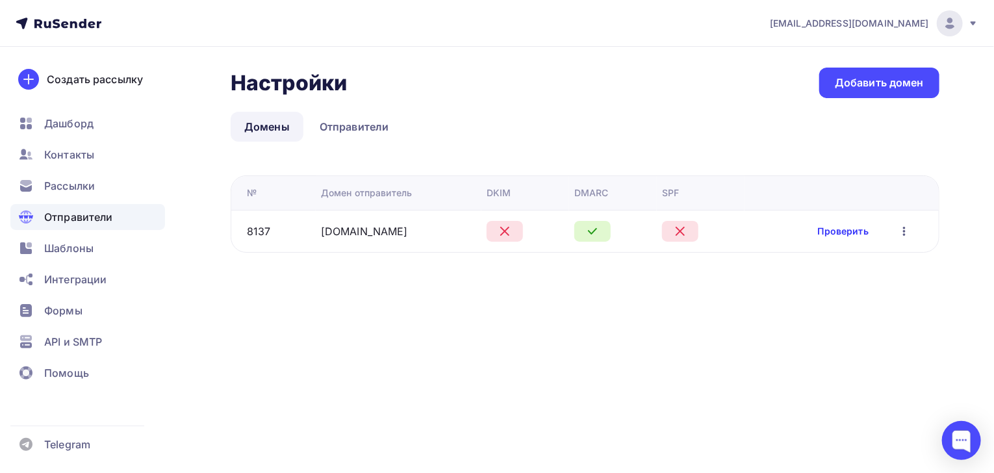
click at [834, 231] on link "Проверить" at bounding box center [843, 231] width 51 height 13
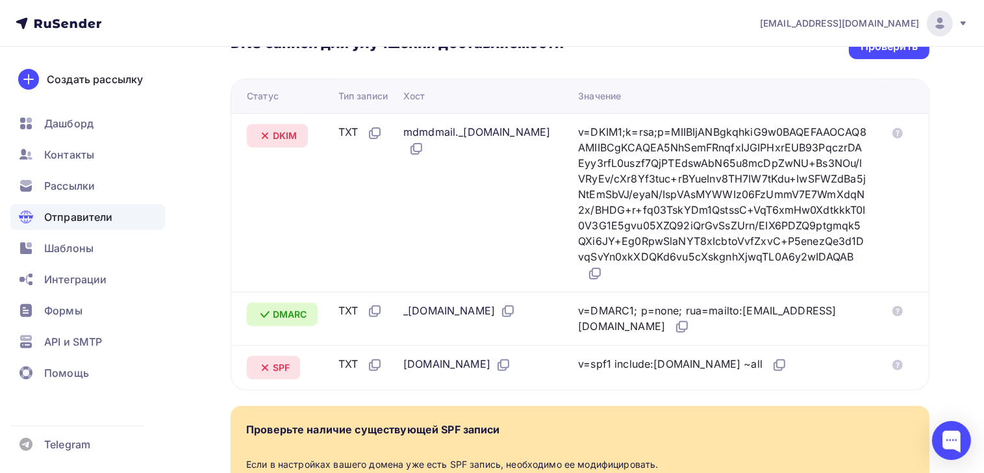
scroll to position [376, 0]
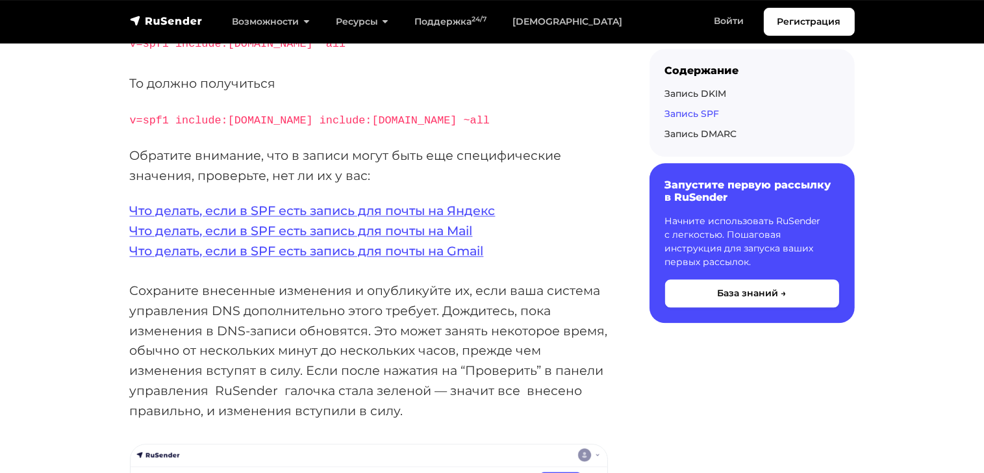
scroll to position [2942, 0]
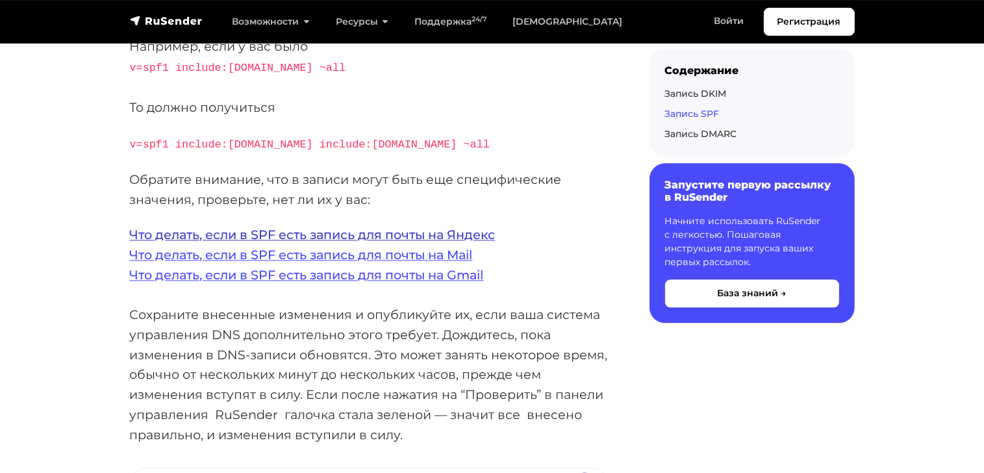
click at [359, 229] on link "Что делать, если в SPF есть запись для почты на Яндекс" at bounding box center [313, 235] width 366 height 16
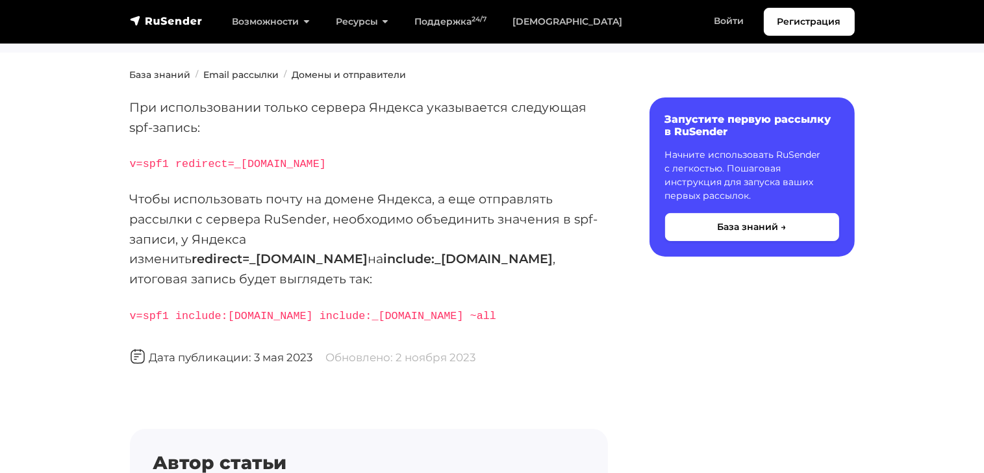
scroll to position [181, 0]
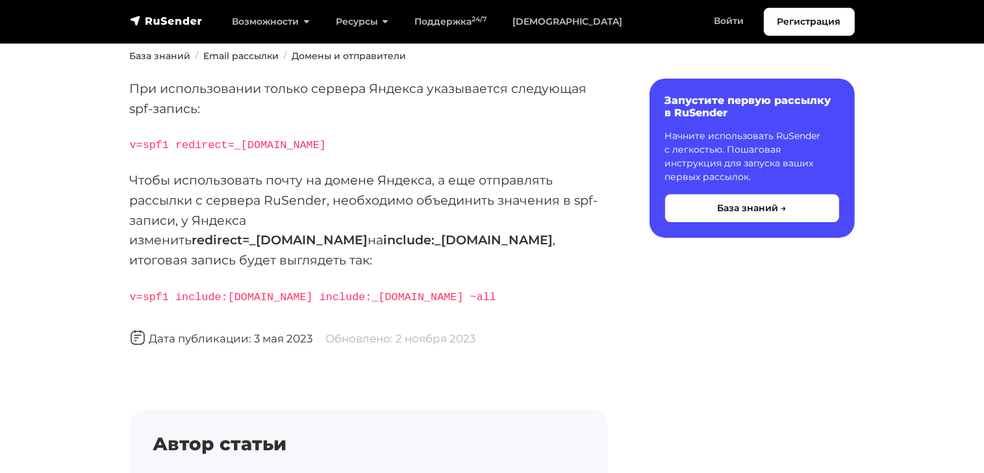
scroll to position [36, 0]
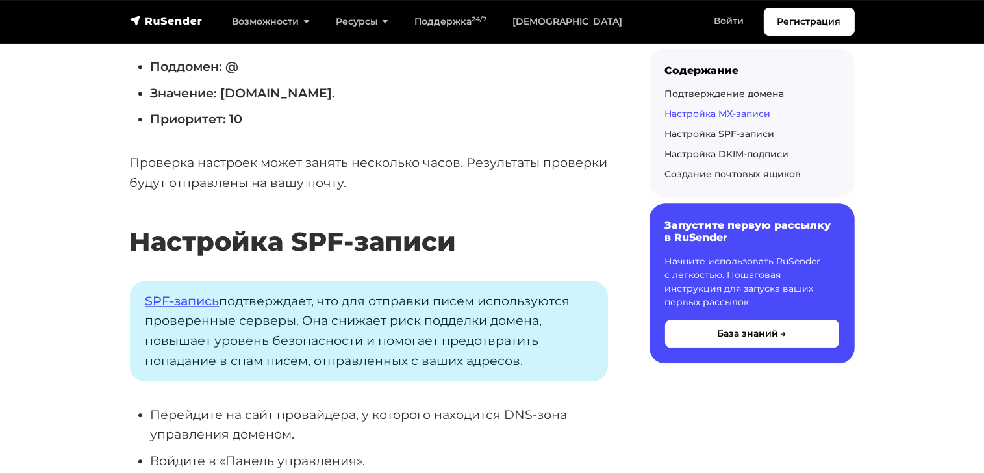
scroll to position [3397, 0]
